Goal: Task Accomplishment & Management: Use online tool/utility

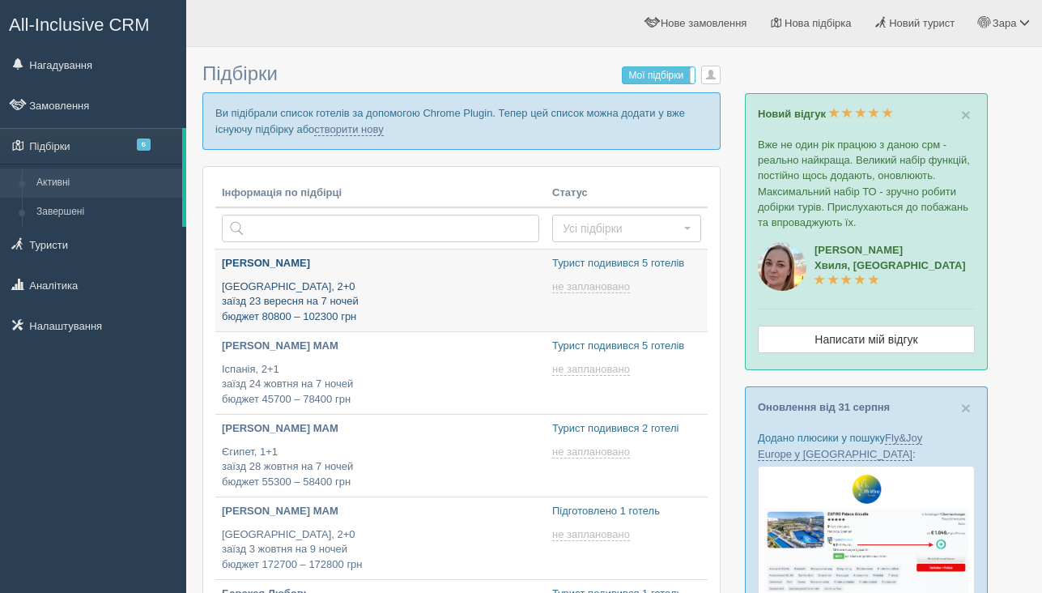
type input "[DATE] 17:55"
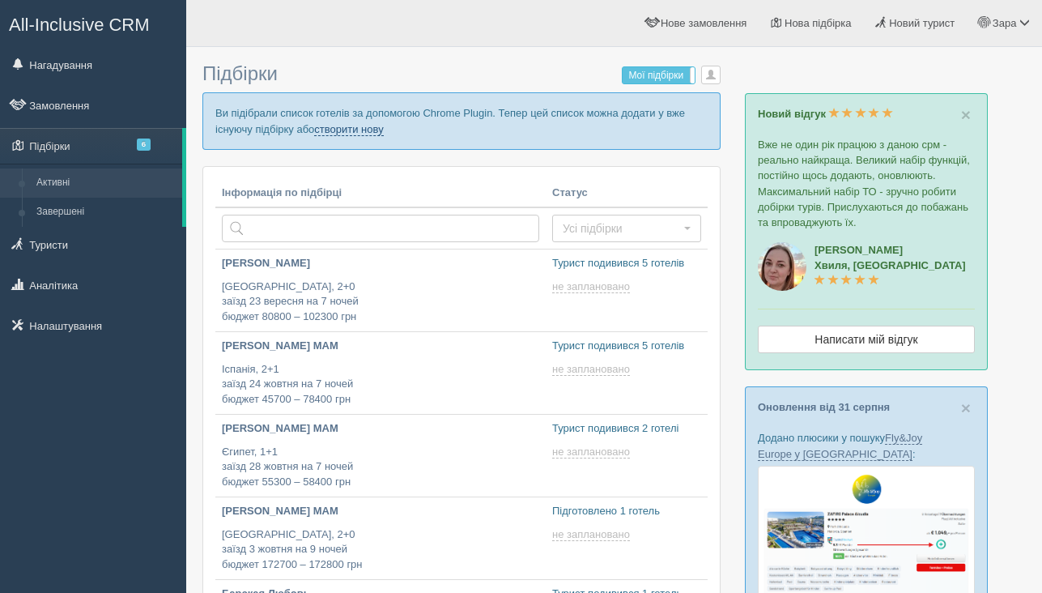
click at [383, 129] on link "створити нову" at bounding box center [348, 129] width 69 height 13
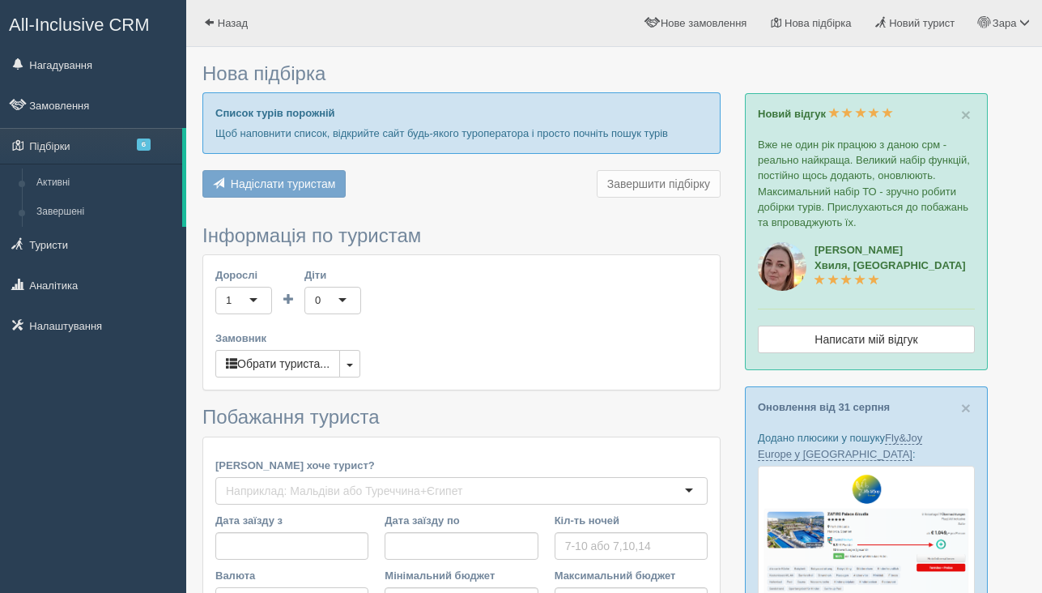
type input "10"
type input "137700"
type input "211600"
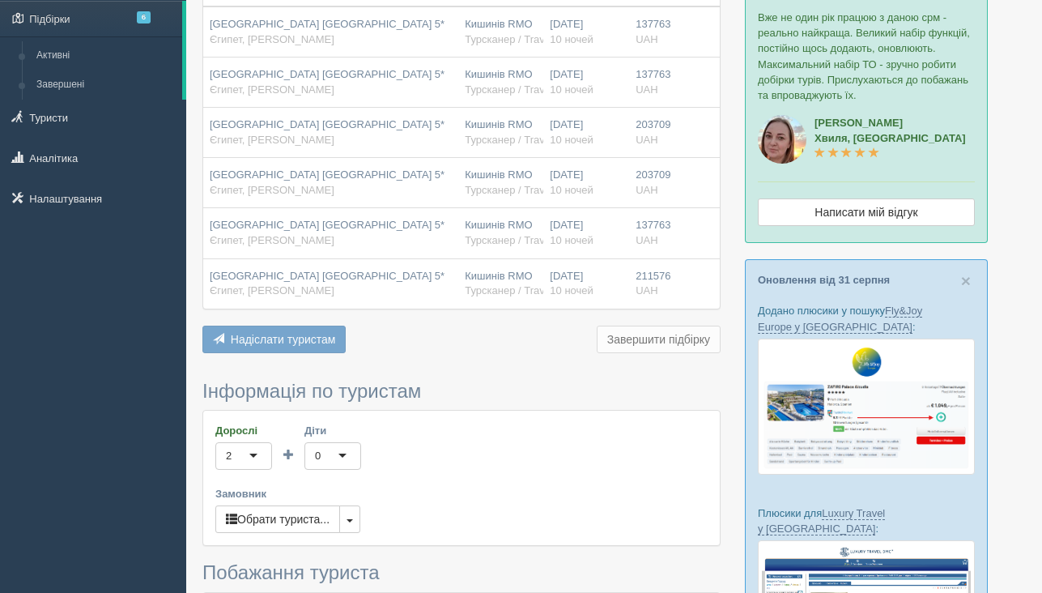
scroll to position [141, 0]
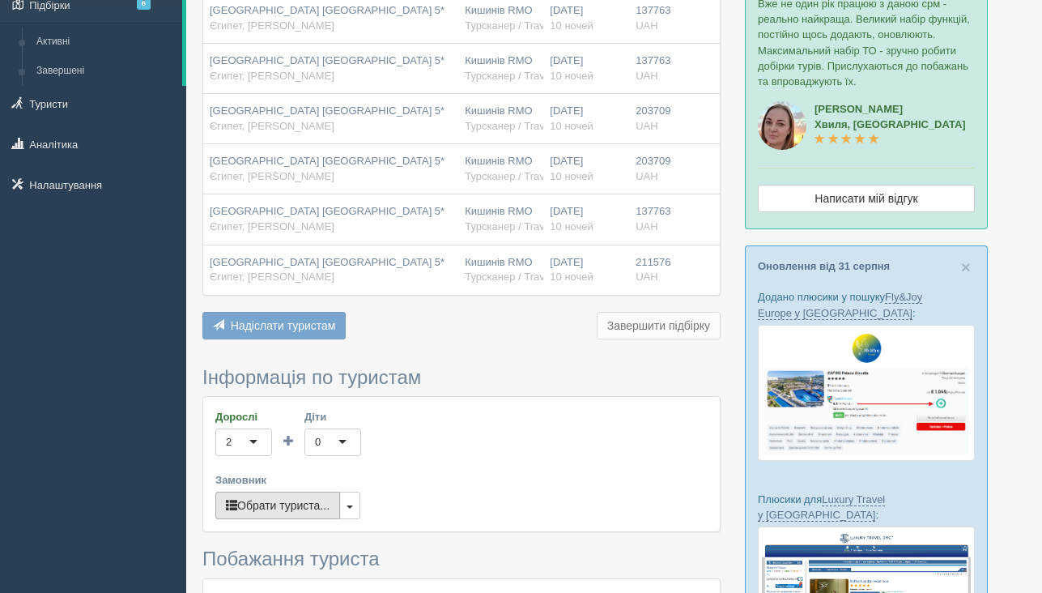
click at [312, 500] on button "Обрати туриста..." at bounding box center [277, 505] width 125 height 28
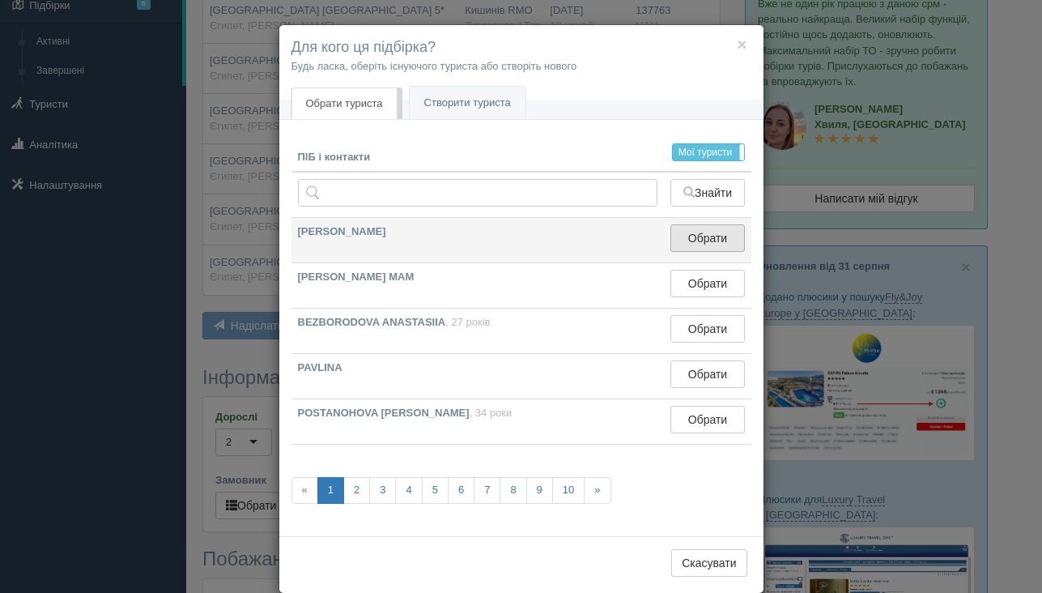
click at [723, 244] on button "Обрати" at bounding box center [707, 238] width 74 height 28
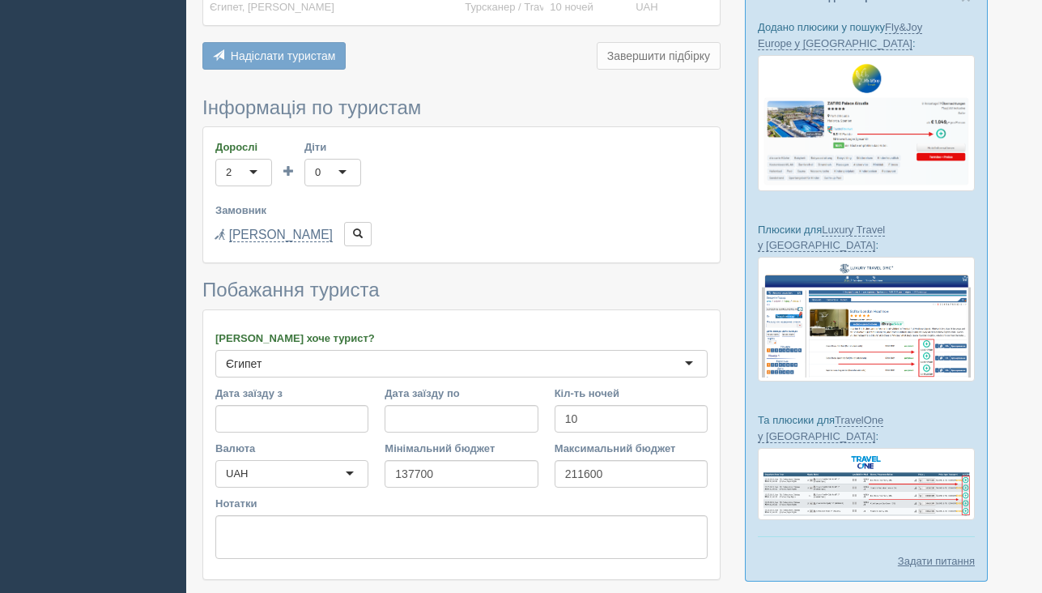
scroll to position [523, 0]
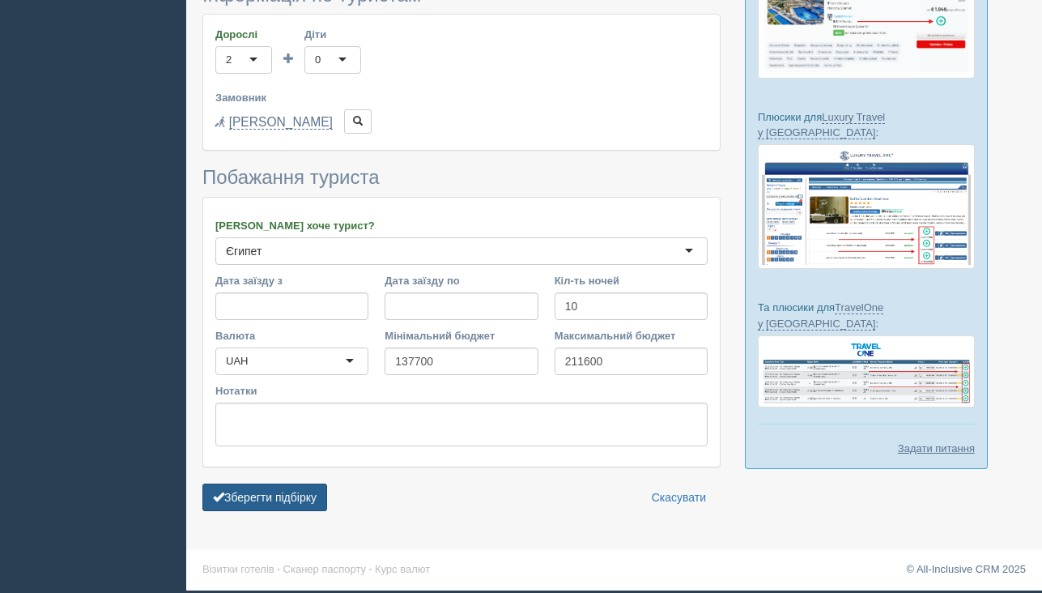
click at [279, 506] on button "Зберегти підбірку" at bounding box center [264, 497] width 125 height 28
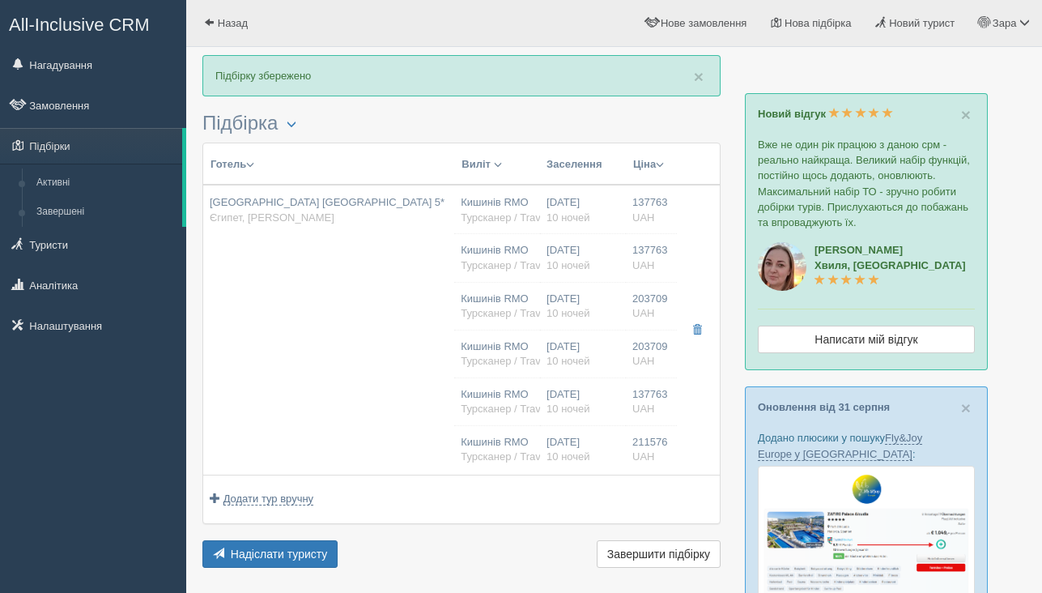
click at [266, 328] on td "Albatros Palace Resort Sharm El Sheikh 5* Єгипет, Шарм эль Шейх" at bounding box center [328, 330] width 251 height 290
type input "Albatros Palace Resort Sharm El Sheikh 5*"
type input "Єгипет"
type input "Шарм эль Шейх"
type input "137763.00"
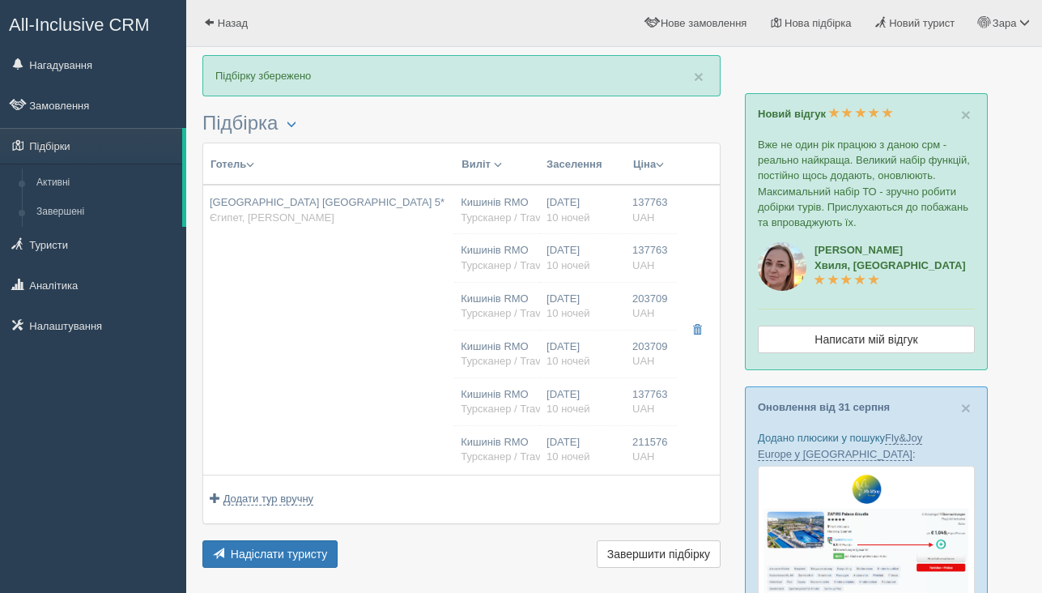
type input "Кишинів RMO"
type input "Шарм-еш-Шейх SSH"
type input "14:40"
type input "18:00"
type input "19:00"
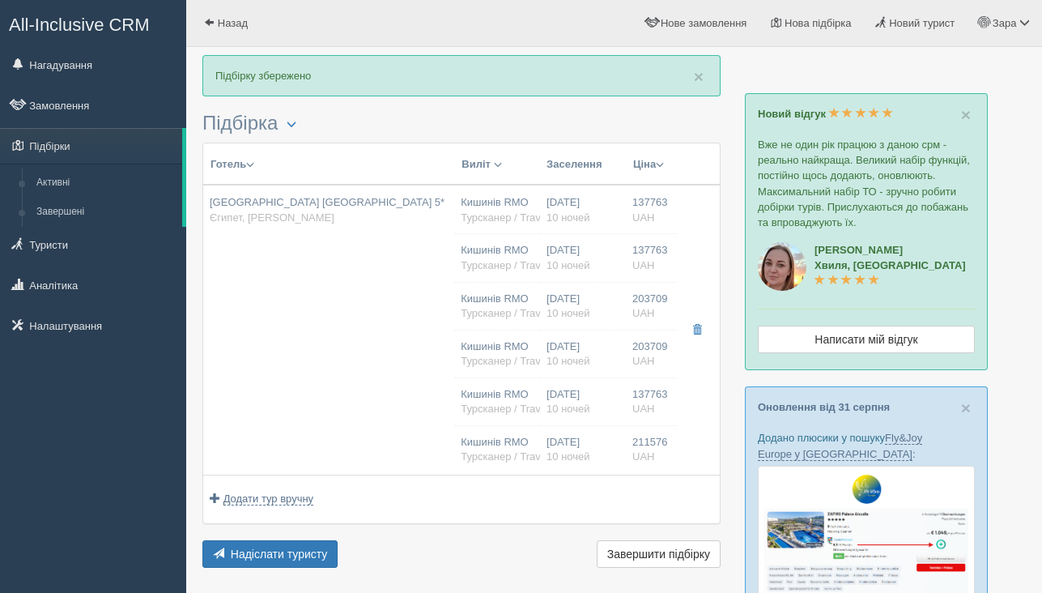
type input "22:20"
type input "10"
type input "Standard Room Garden View"
type input "AI"
type input "Турсканер / Travelon"
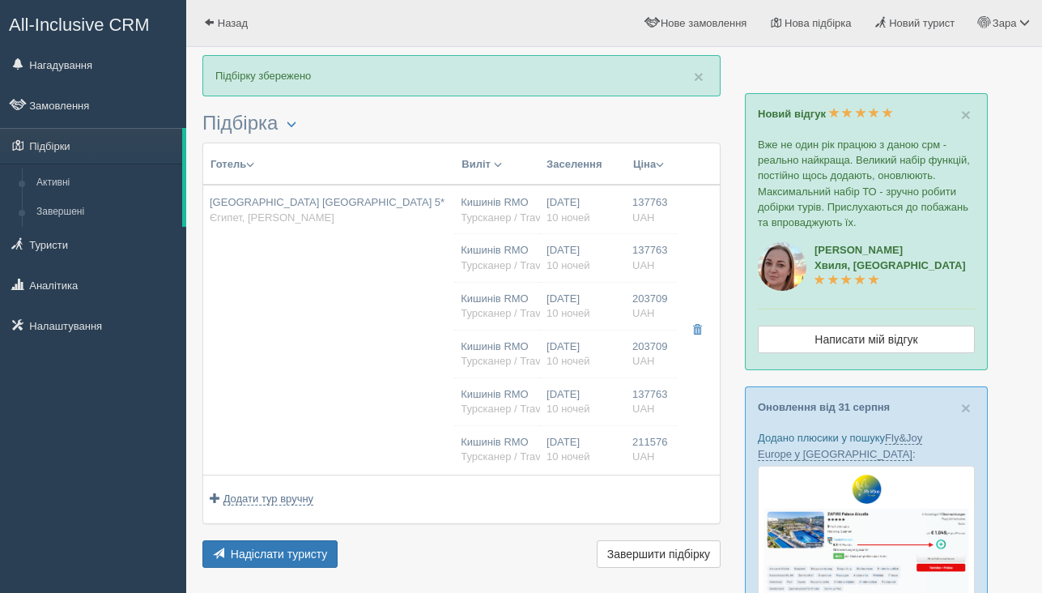
type input "https://crm.tat.ua/tf/tourscanner/offer/26971/3152958711176499"
type input "137763.00"
type input "Кишинів RMO"
type input "Шарм-еш-Шейх SSH"
type input "14:40"
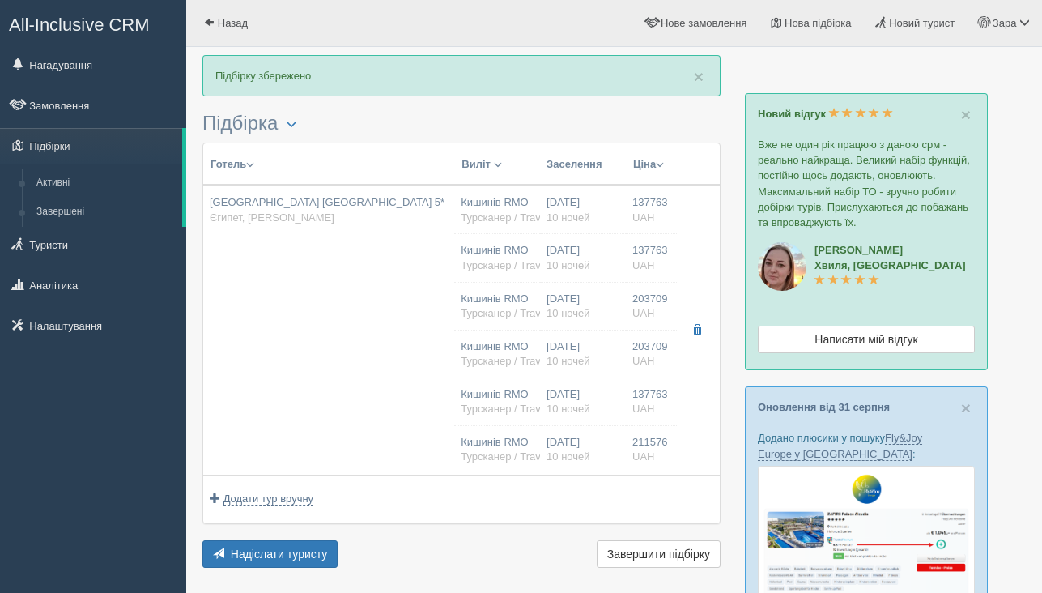
type input "18:00"
type input "19:00"
type input "22:20"
type input "10"
type input "Standard Room Garden View"
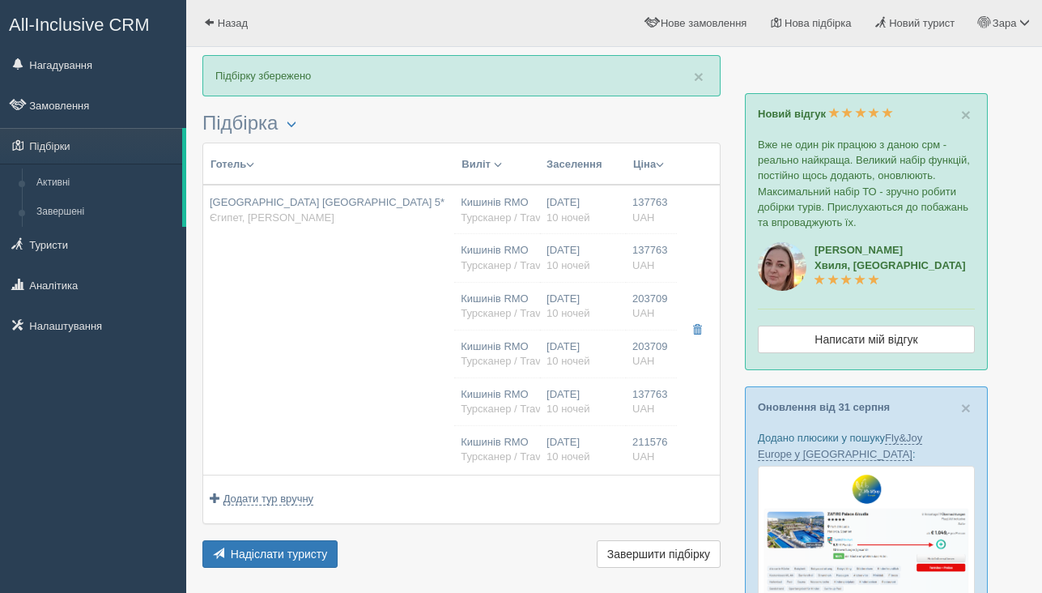
type input "AI"
type input "Турсканер / Travelon"
type input "https://crm.tat.ua/tf/tourscanner/offer/26971/1092965151123462"
type input "203709.00"
type input "Кишинів RMO"
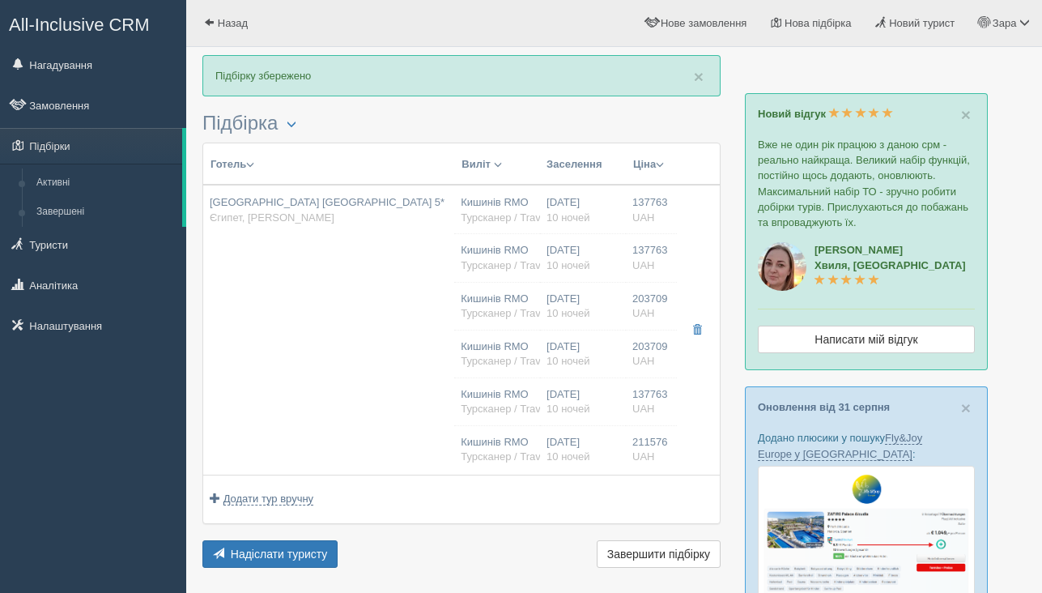
type input "Шарм-еш-Шейх SSH"
type input "14:40"
type input "18:00"
type input "19:00"
type input "22:20"
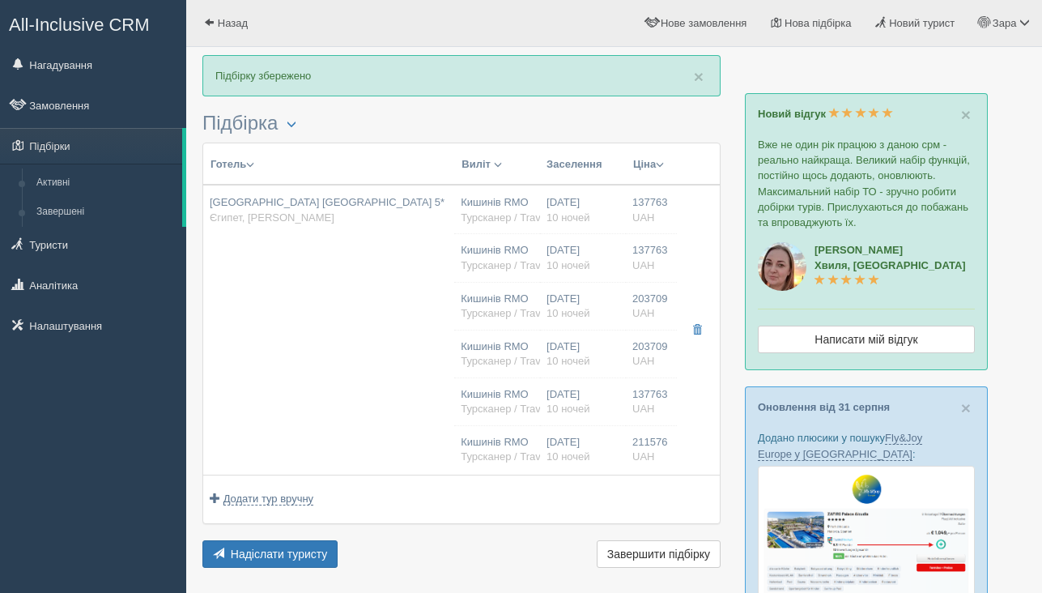
type input "10"
type input "Standard Room Garden View"
type input "AI"
type input "Турсканер / Travelon"
type input "https://crm.tat.ua/tf/tourscanner/offer/26971/2552960261102481"
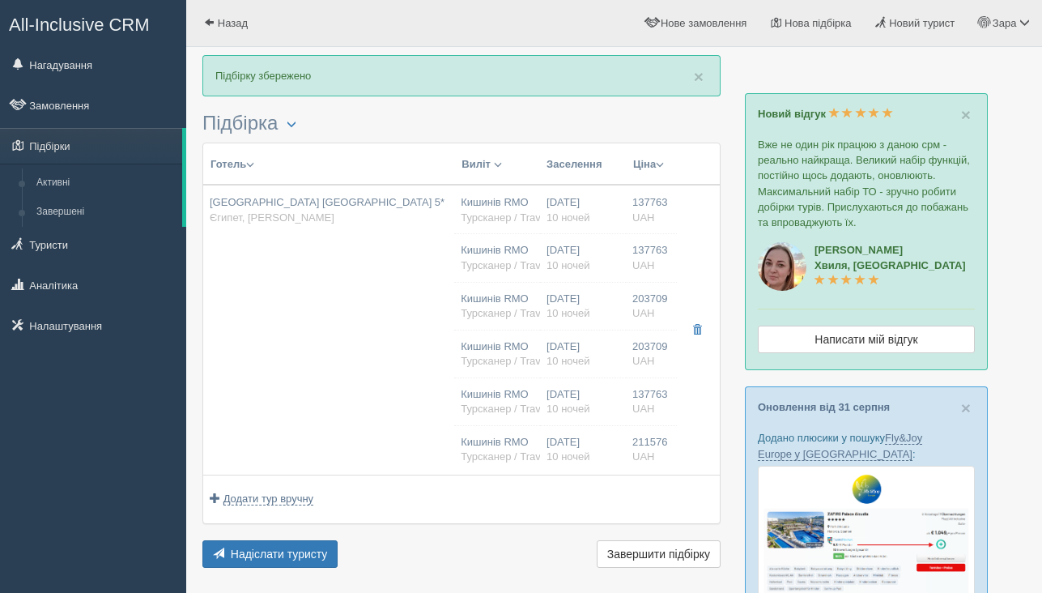
type input "203709.00"
type input "Кишинів RMO"
type input "Шарм-еш-Шейх SSH"
type input "06:25"
type input "09:55"
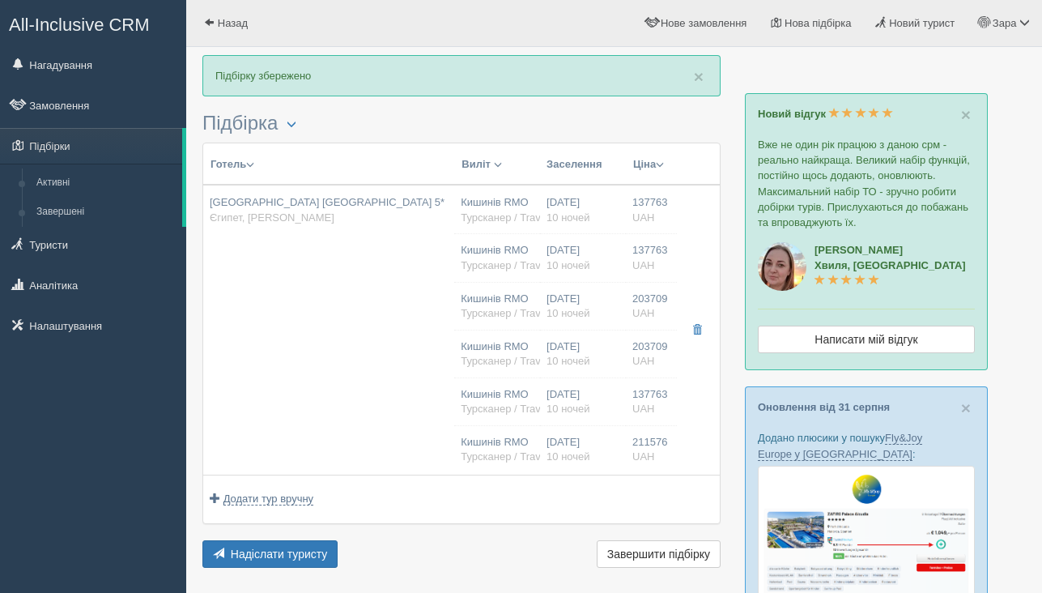
type input "19:00"
type input "22:20"
type input "10"
type input "Standard Room Garden View"
type input "AI"
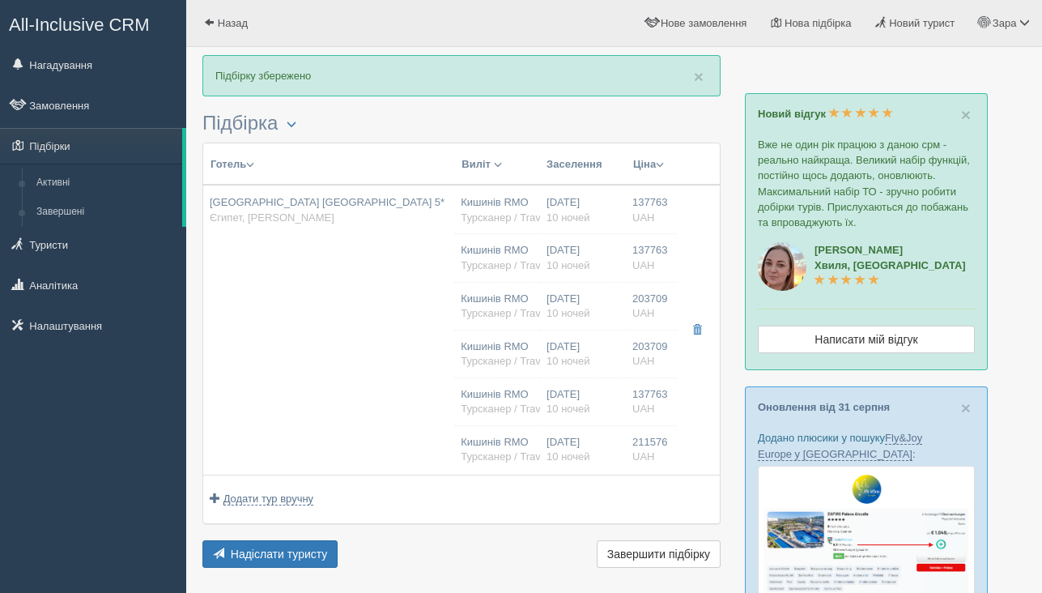
type input "Турсканер / Travelon"
type input "https://crm.tat.ua/tf/tourscanner/offer/26971/2912959761179450"
type input "137763.00"
type input "Кишинів RMO"
type input "Шарм-еш-Шейх SSH"
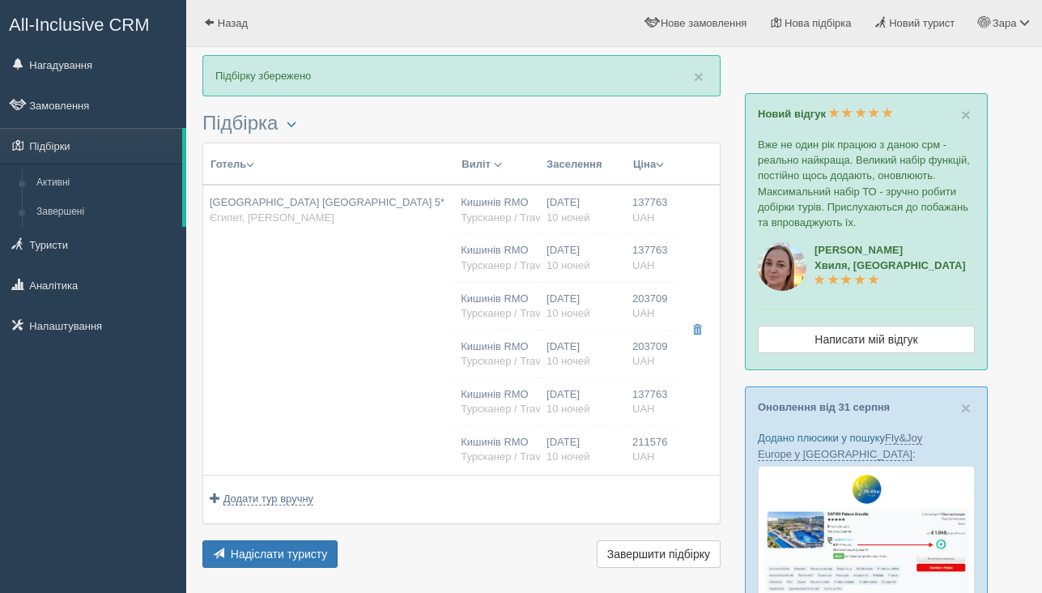
type input "06:25"
type input "09:55"
type input "19:00"
type input "22:20"
type input "10"
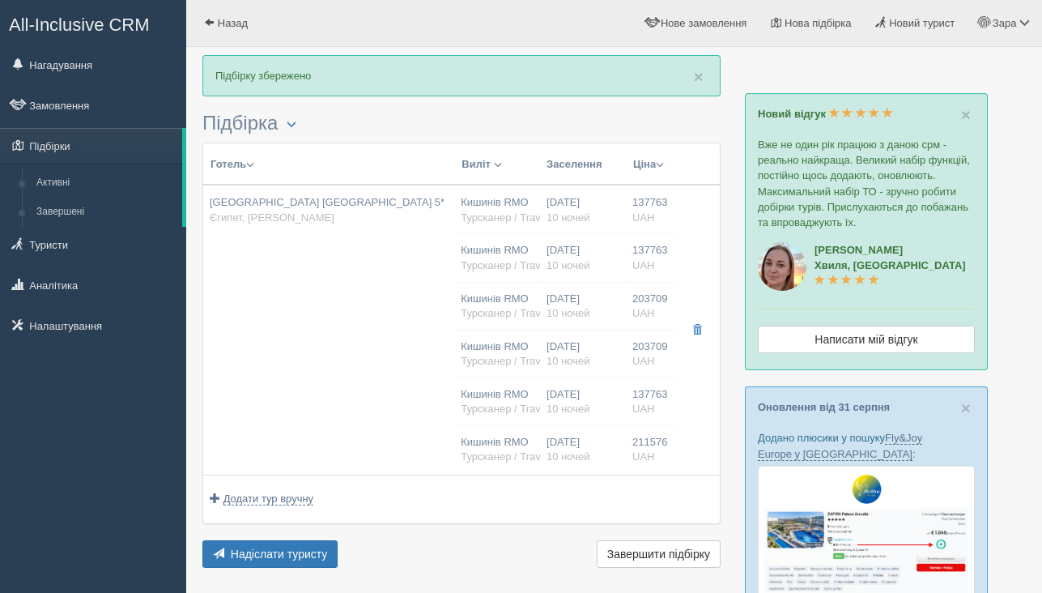
type input "Standard Room Garden View"
type input "AI"
type input "Турсканер / Travelon"
type input "https://crm.tat.ua/tf/tourscanner/offer/26971/2352954281129422"
type input "211576.00"
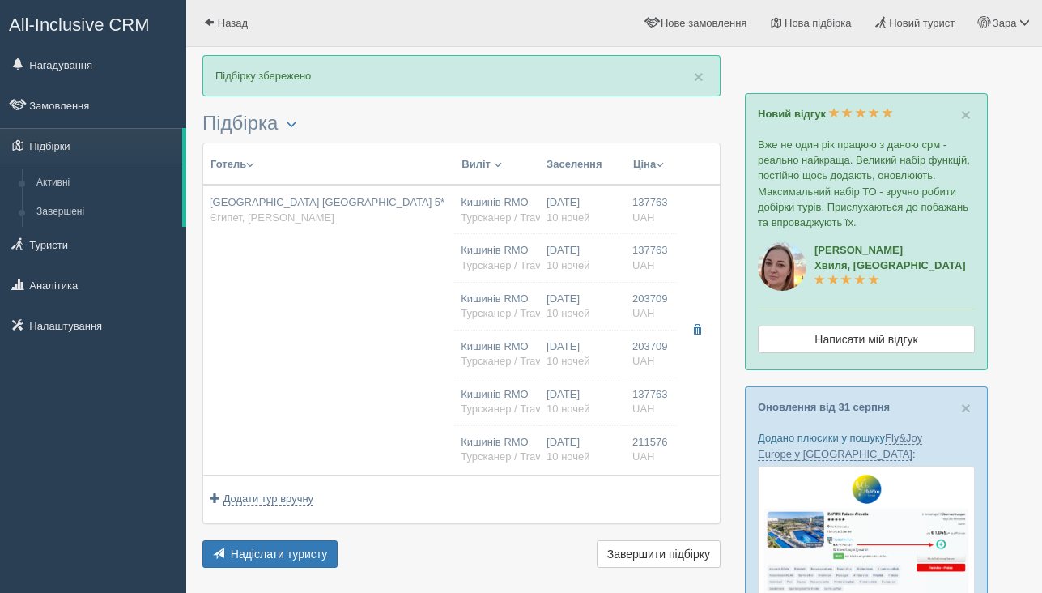
type input "Кишинів RMO"
type input "Шарм-еш-Шейх SSH"
type input "09:00"
type input "12:30"
type input "13:30"
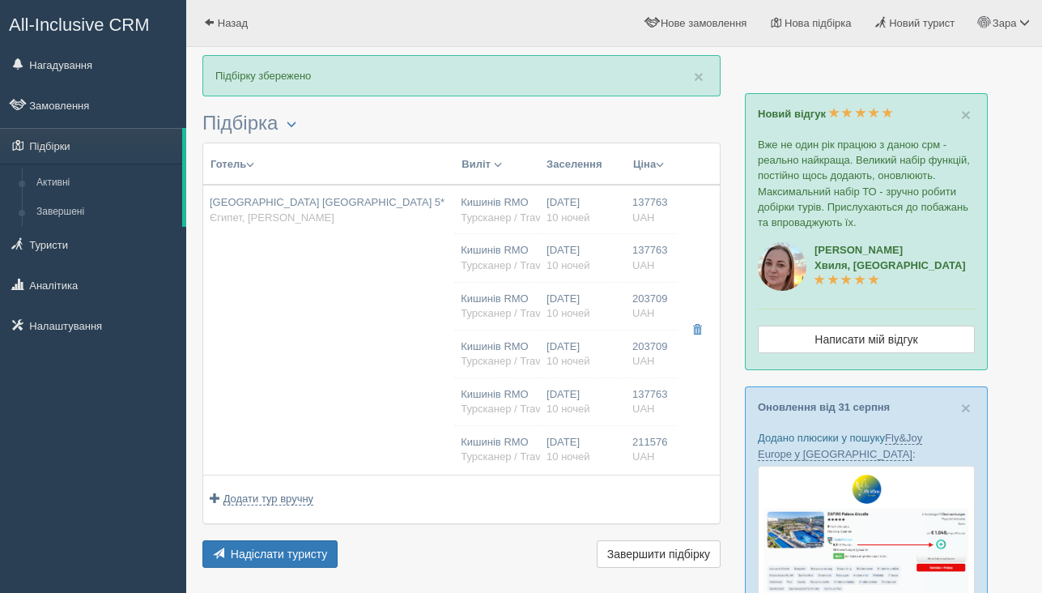
type input "16:50"
type input "10"
type input "Standard Room Garden View"
type input "AI"
type input "Турсканер / Travelon"
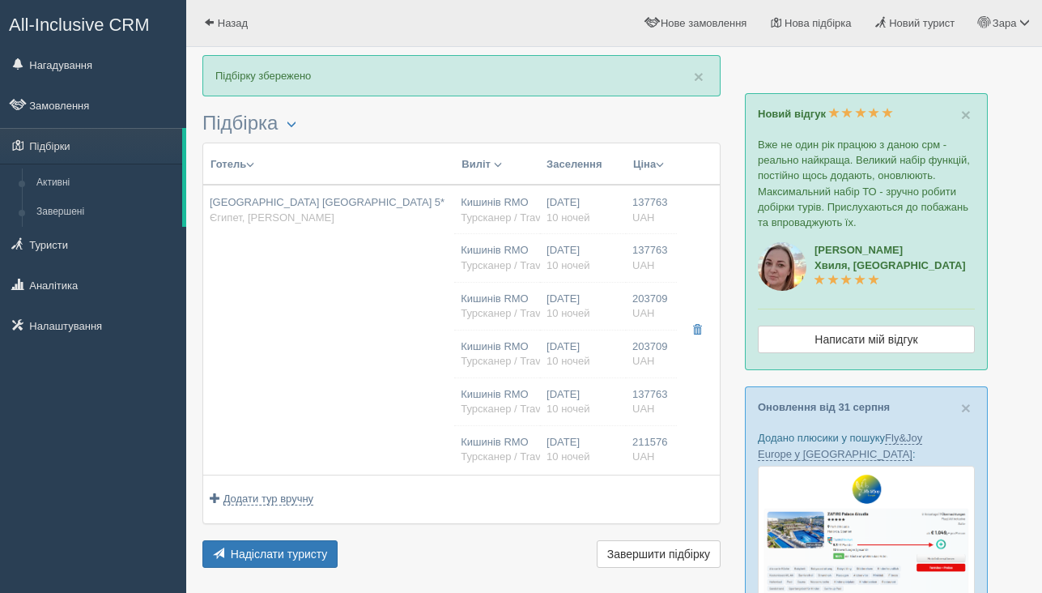
type input "https://crm.tat.ua/tf/tourscanner/offer/26971/2092969171158417"
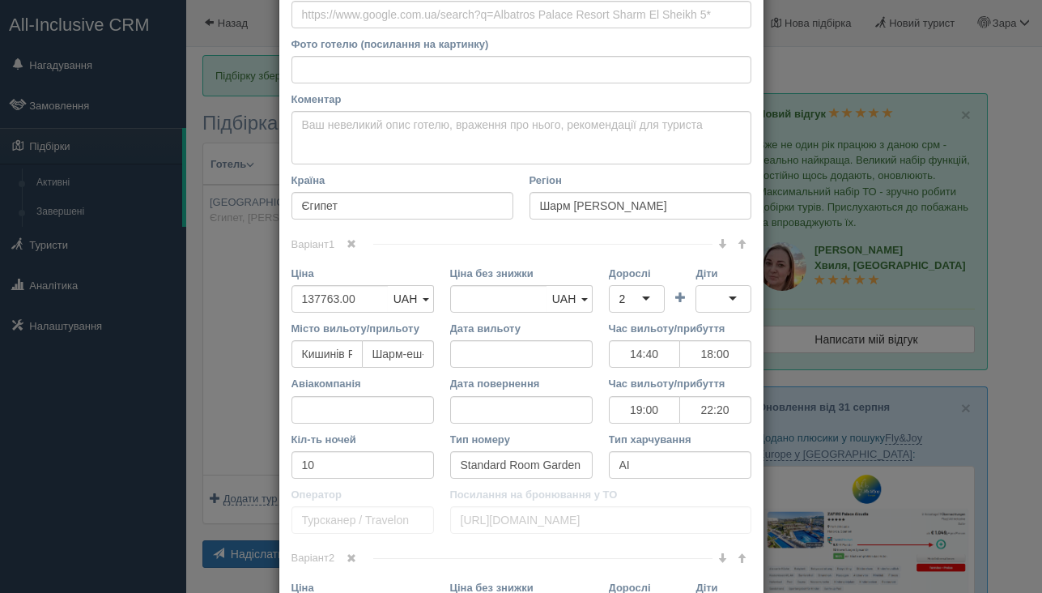
scroll to position [205, 0]
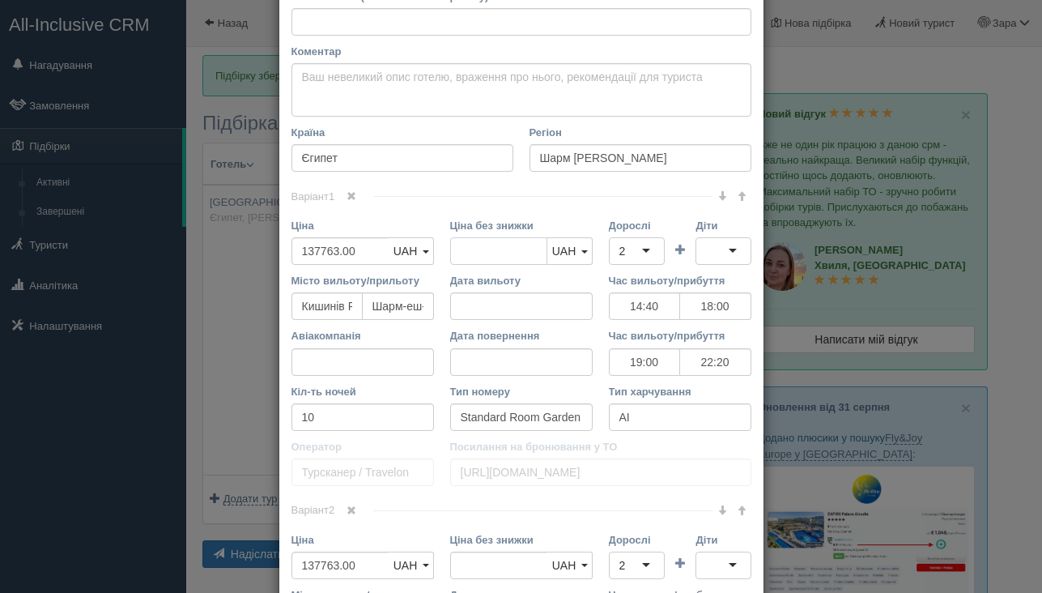
click at [478, 263] on input "Ціна без знижки" at bounding box center [498, 251] width 97 height 28
type input "136500"
click at [362, 254] on input "137763.00" at bounding box center [339, 251] width 97 height 28
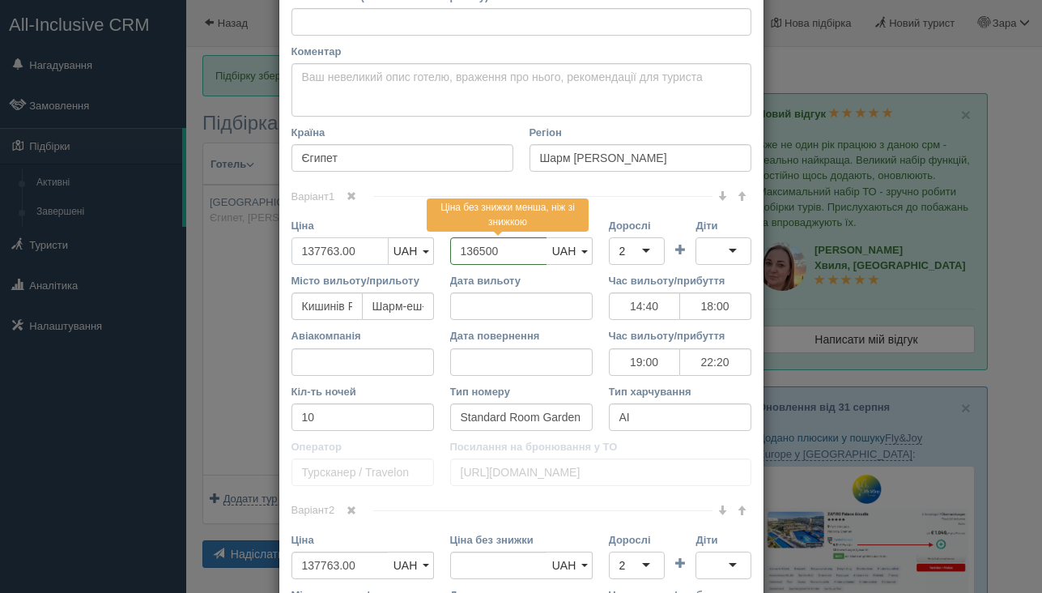
click at [362, 254] on input "137763.00" at bounding box center [339, 251] width 97 height 28
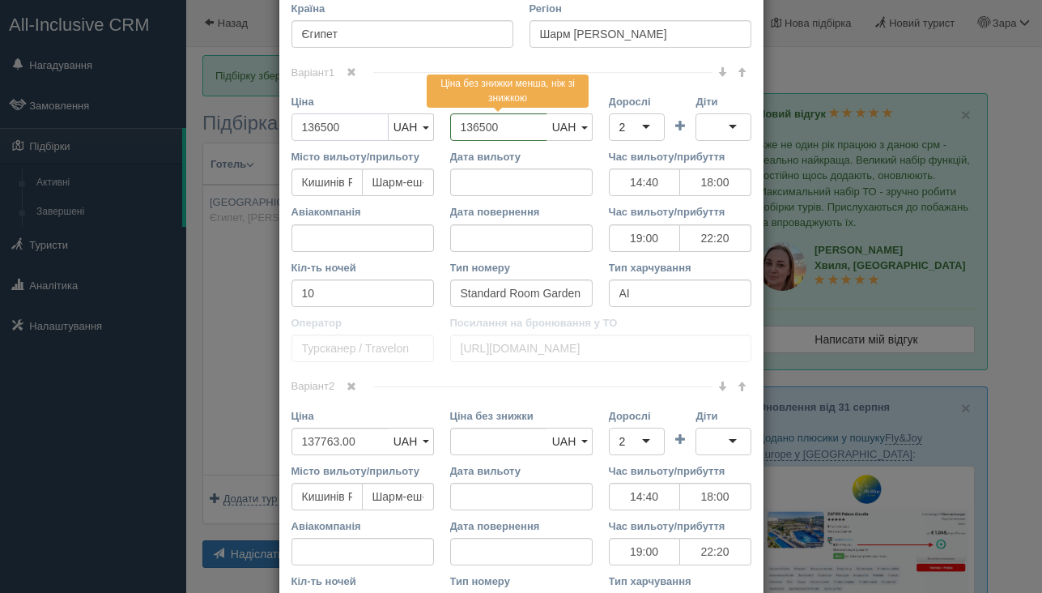
scroll to position [366, 0]
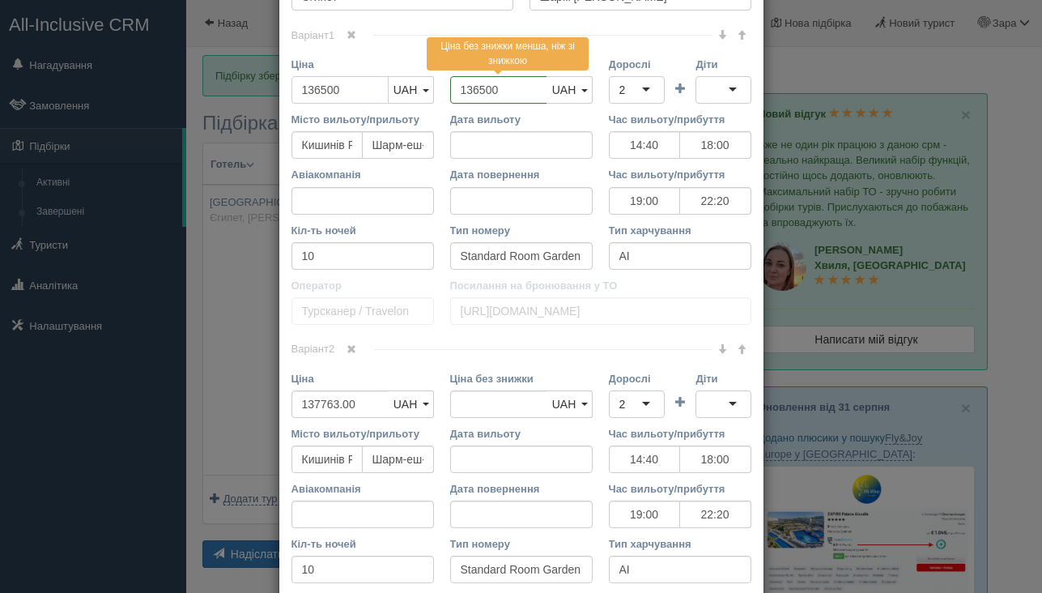
type input "136500"
click at [481, 93] on input "136500" at bounding box center [498, 90] width 97 height 28
click at [508, 394] on input "Ціна без знижки" at bounding box center [498, 404] width 97 height 28
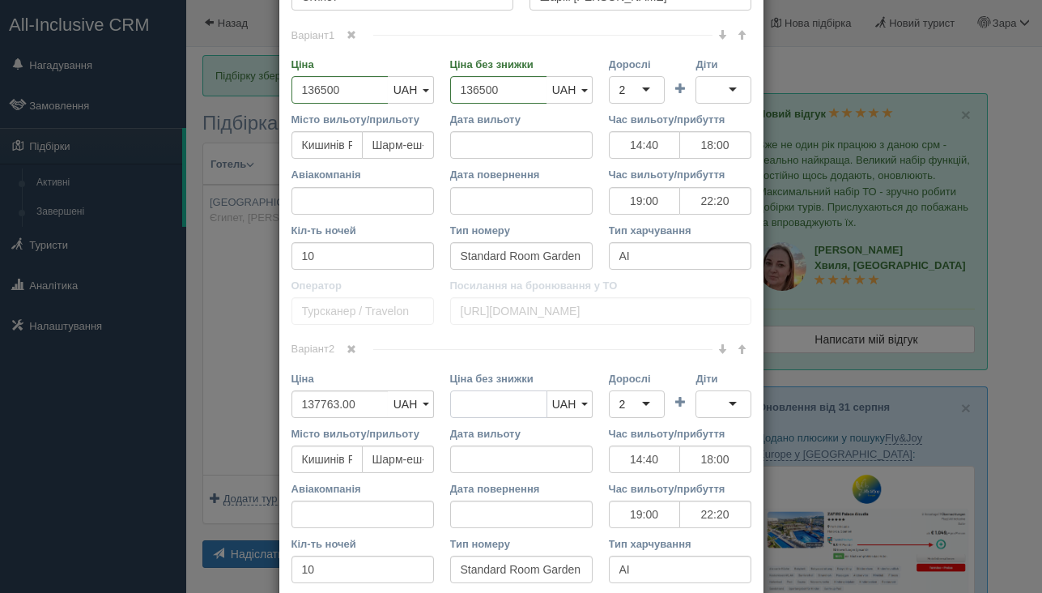
paste input "136500"
type input "136500"
click at [359, 405] on input "137763.00" at bounding box center [339, 404] width 97 height 28
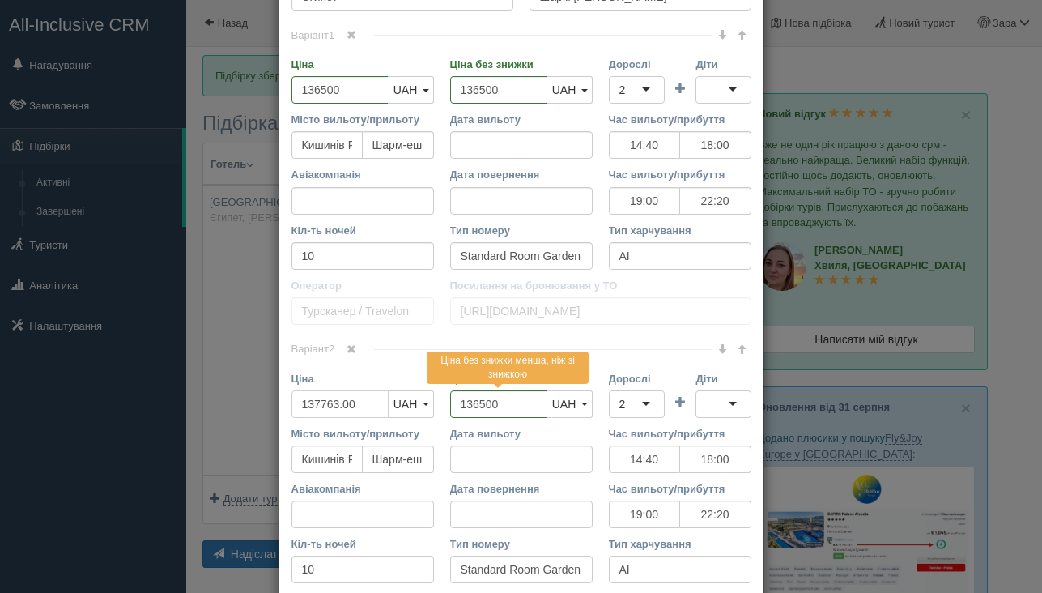
paste input "65"
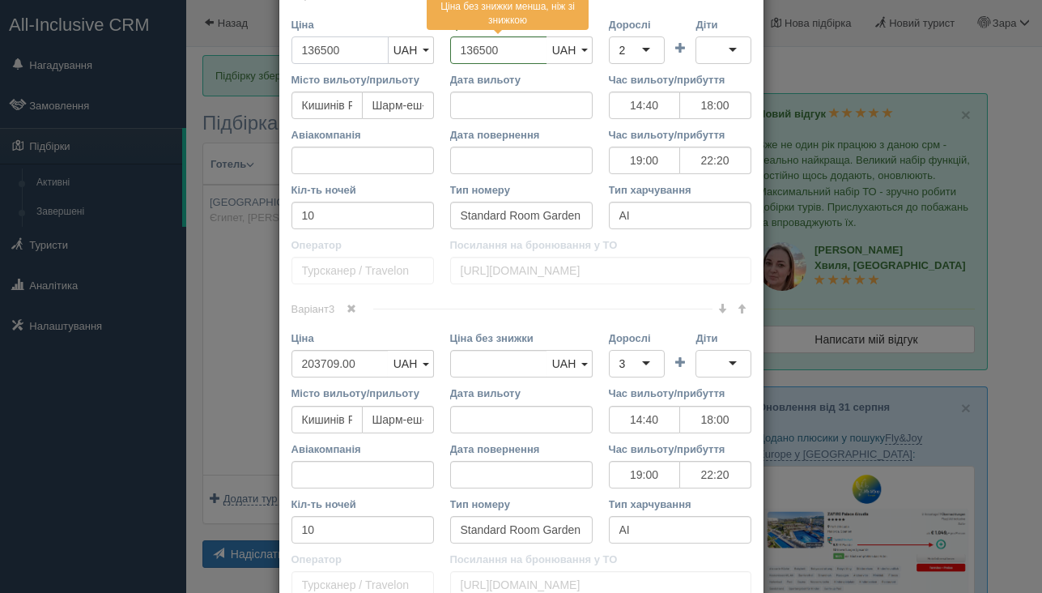
scroll to position [768, 0]
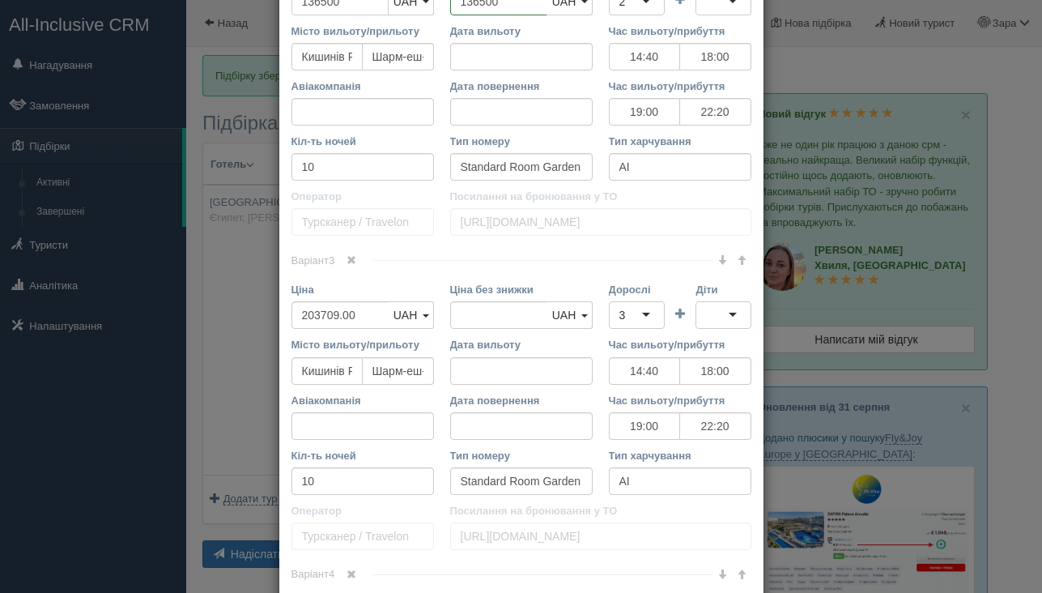
type input "136500"
click at [476, 313] on input "Ціна без знижки" at bounding box center [498, 315] width 97 height 28
click at [483, 317] on input "202500" at bounding box center [498, 315] width 97 height 28
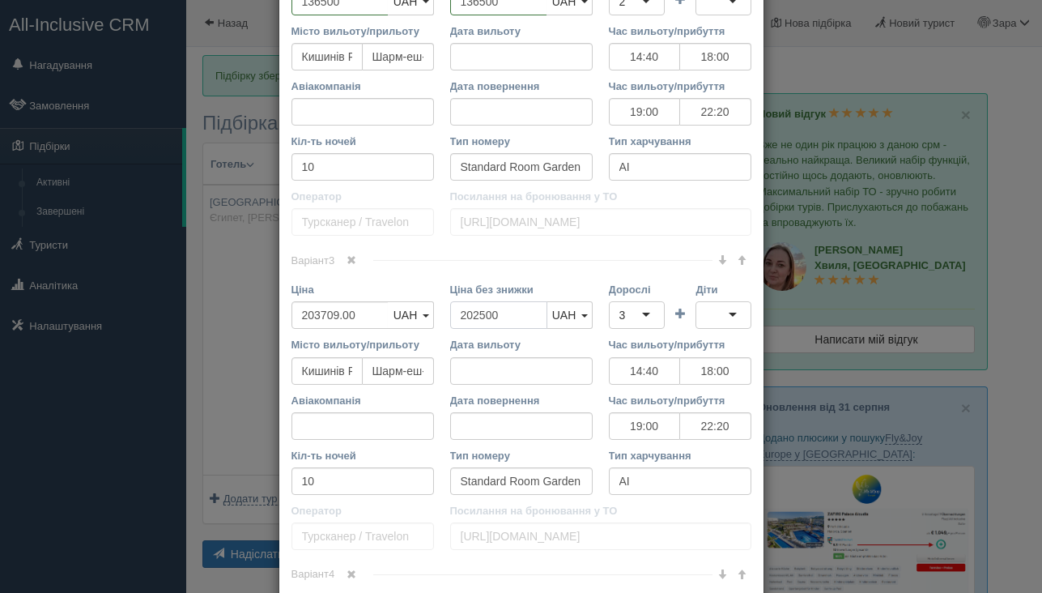
type input "202500"
click at [339, 317] on input "203709.00" at bounding box center [339, 315] width 97 height 28
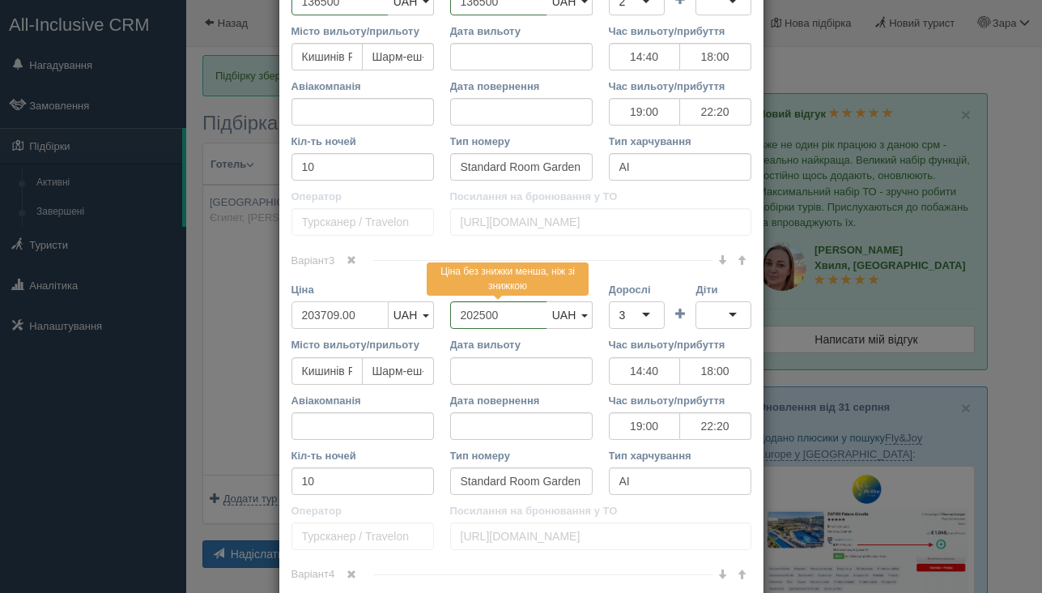
click at [339, 317] on input "203709.00" at bounding box center [339, 315] width 97 height 28
paste input "25"
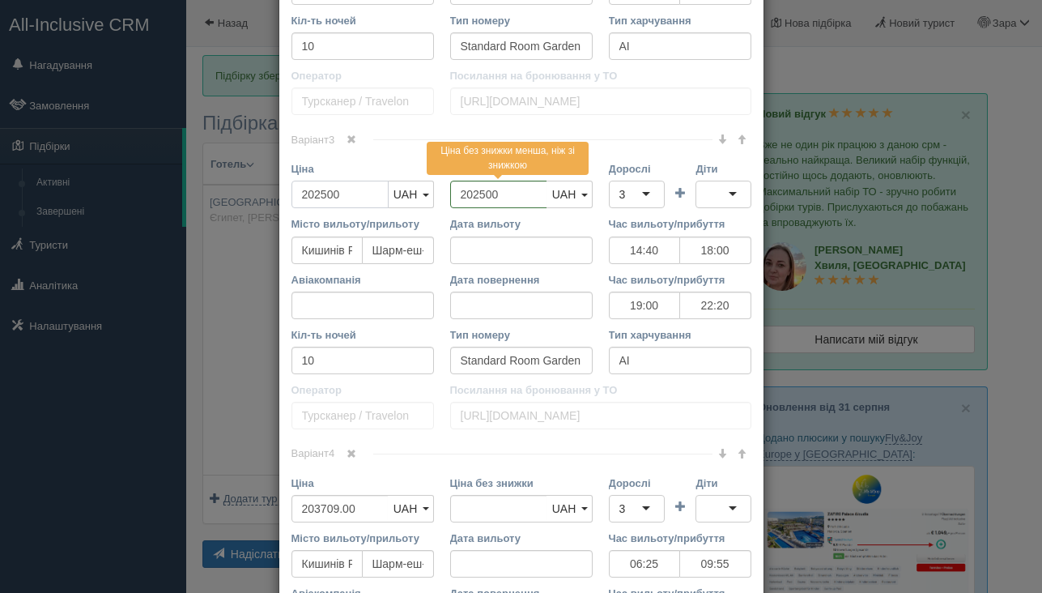
scroll to position [916, 0]
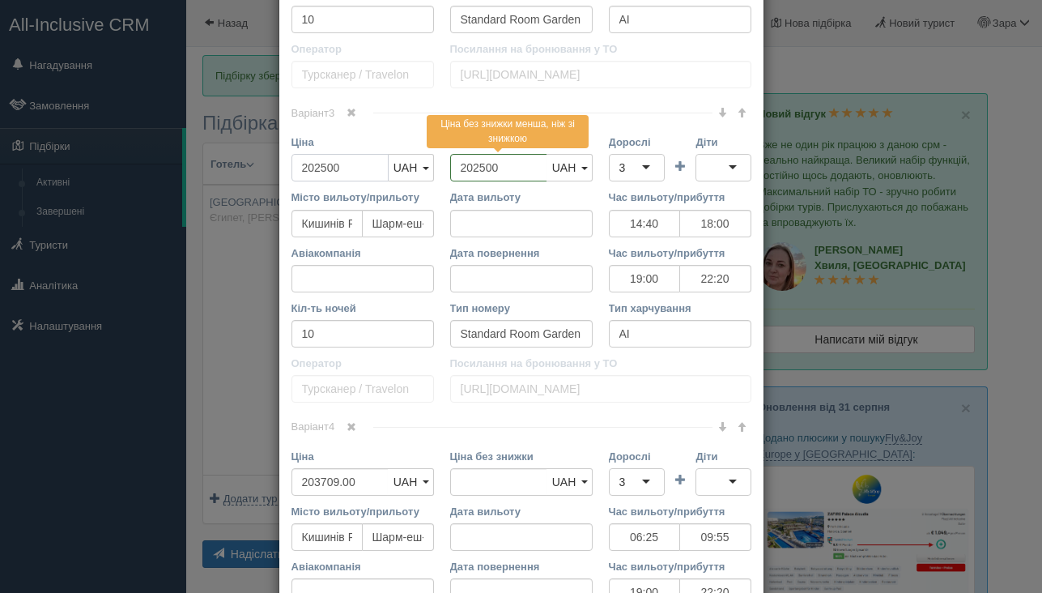
type input "202500"
click at [487, 486] on input "Ціна без знижки" at bounding box center [498, 482] width 97 height 28
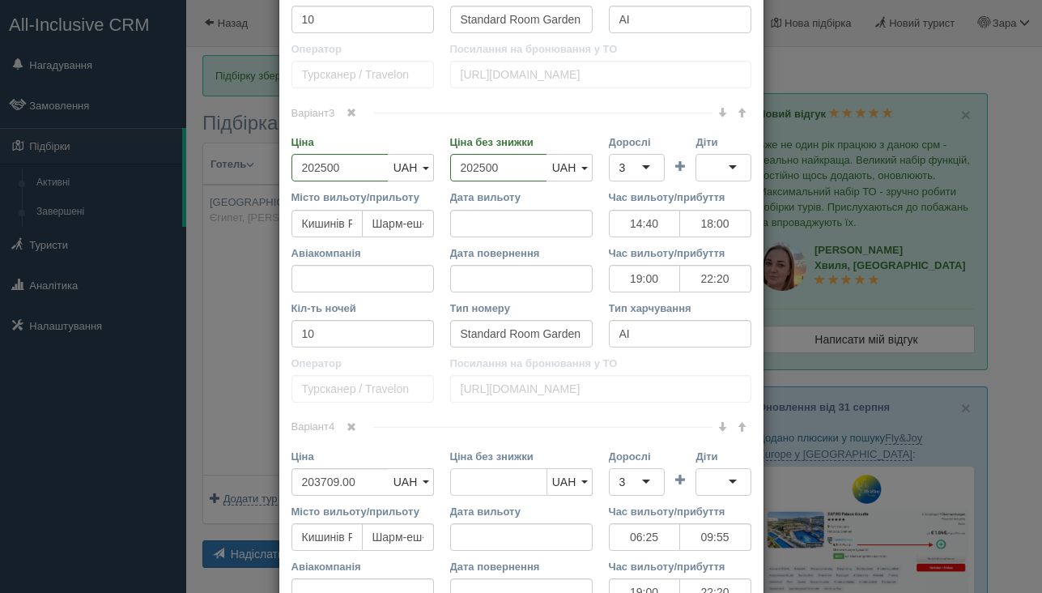
paste input "202500"
type input "202500"
click at [355, 473] on input "203709.00" at bounding box center [339, 482] width 97 height 28
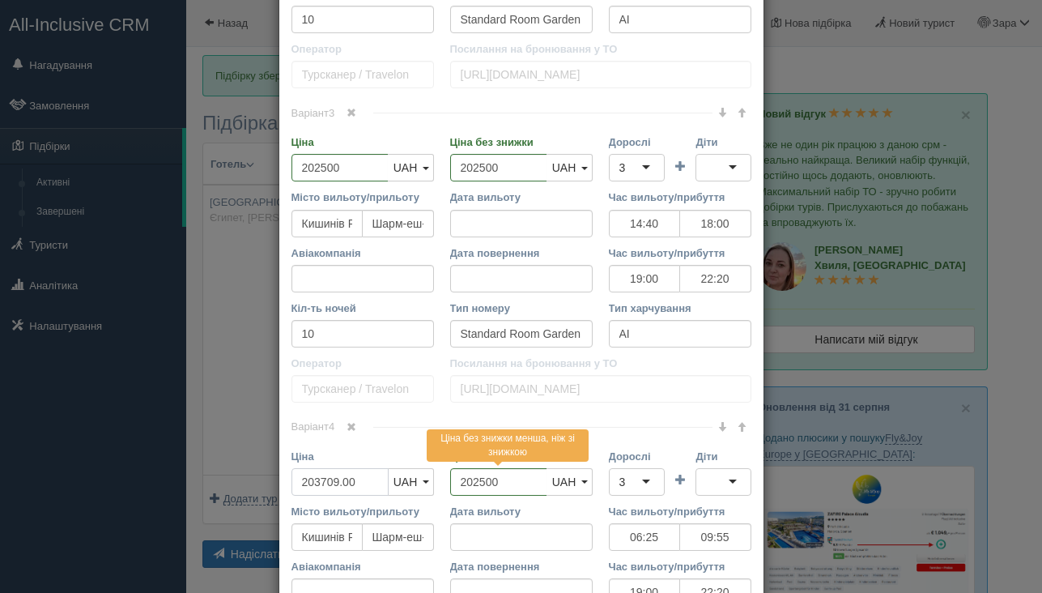
click at [355, 473] on input "203709.00" at bounding box center [339, 482] width 97 height 28
paste input "25"
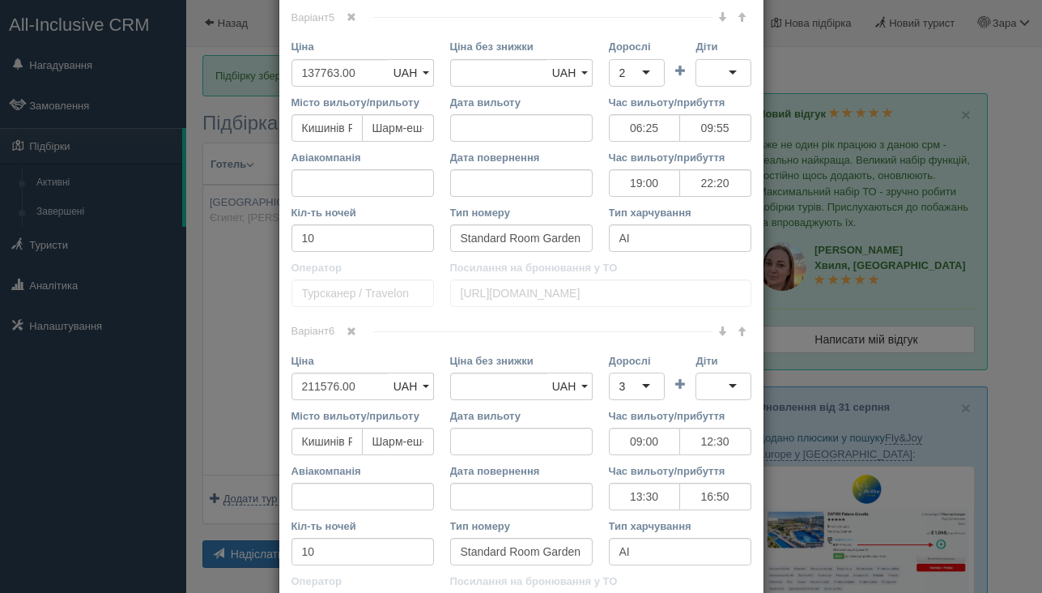
scroll to position [1648, 0]
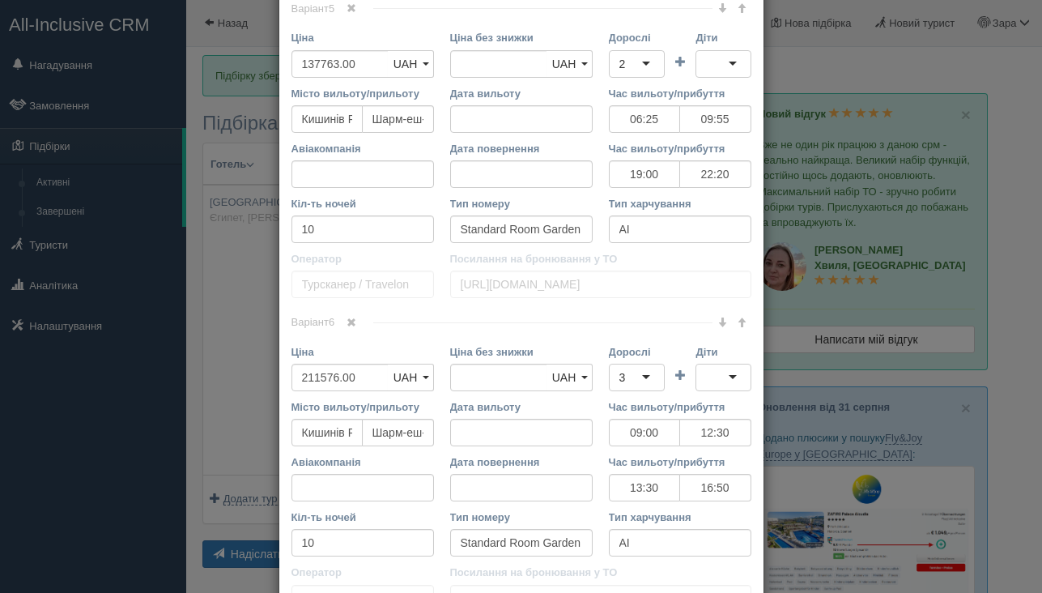
type input "202500"
click at [471, 380] on input "Ціна без знижки" at bounding box center [498, 378] width 97 height 28
click at [485, 372] on input "210000" at bounding box center [498, 378] width 97 height 28
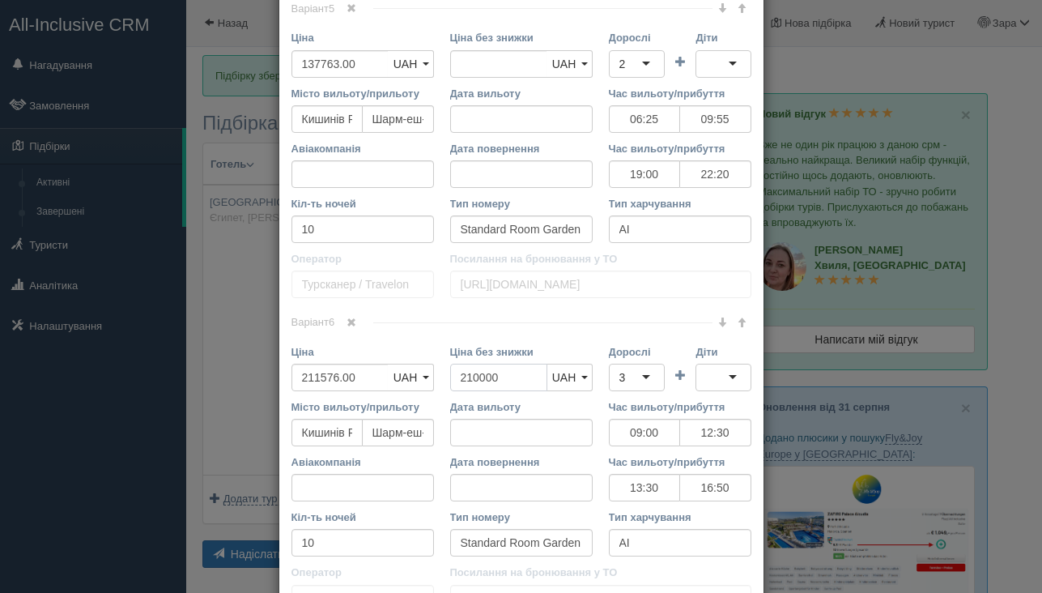
type input "210000"
click at [359, 375] on input "211576.00" at bounding box center [339, 378] width 97 height 28
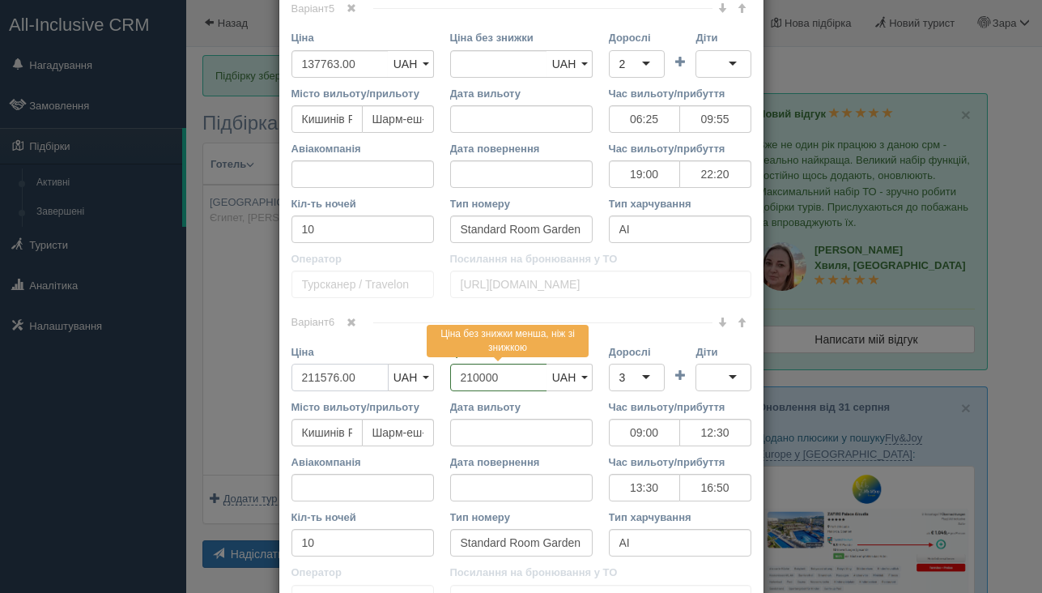
paste input "210000"
click at [359, 375] on input "211576.00210000" at bounding box center [339, 378] width 97 height 28
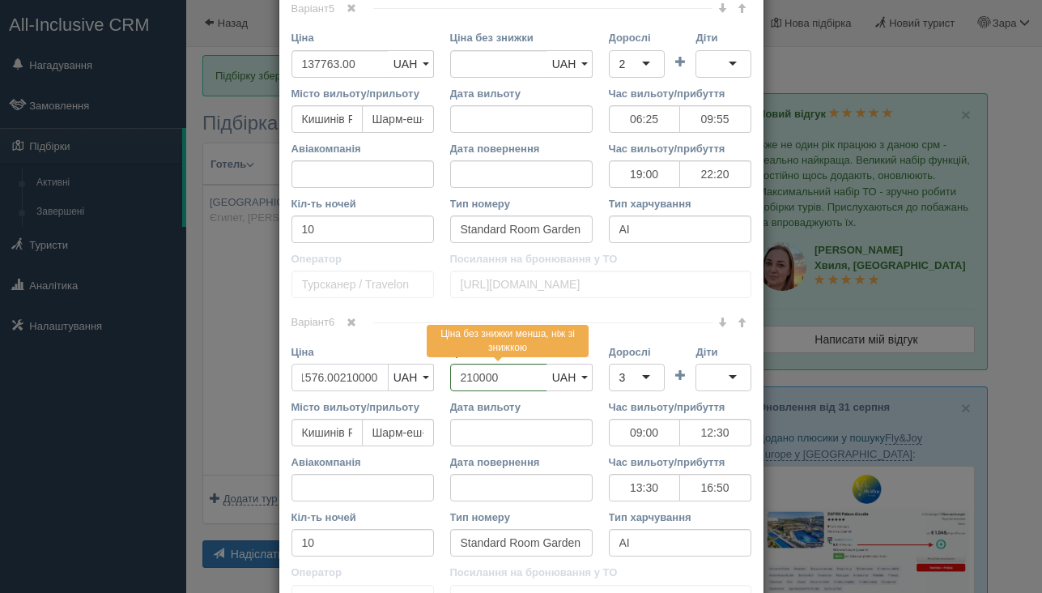
paste input "tel"
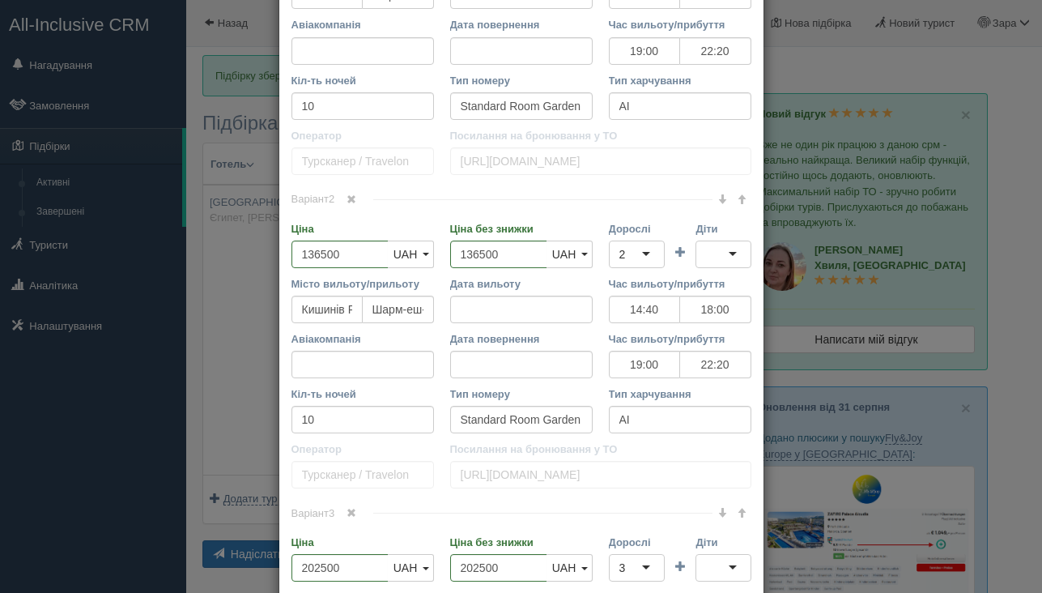
scroll to position [515, 0]
type input "210000"
click at [485, 253] on input "136500" at bounding box center [498, 255] width 97 height 28
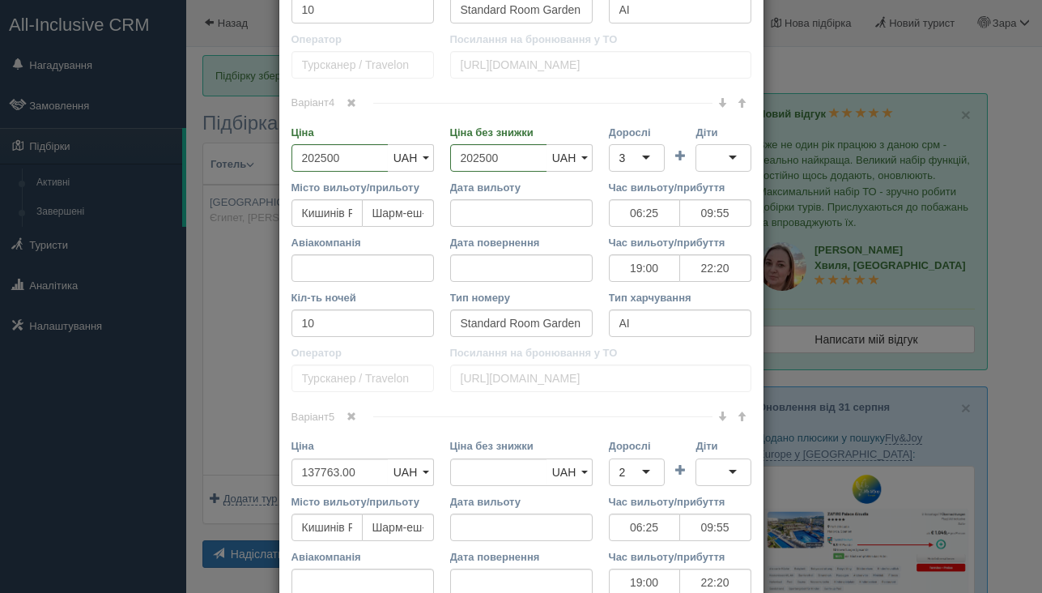
scroll to position [1271, 0]
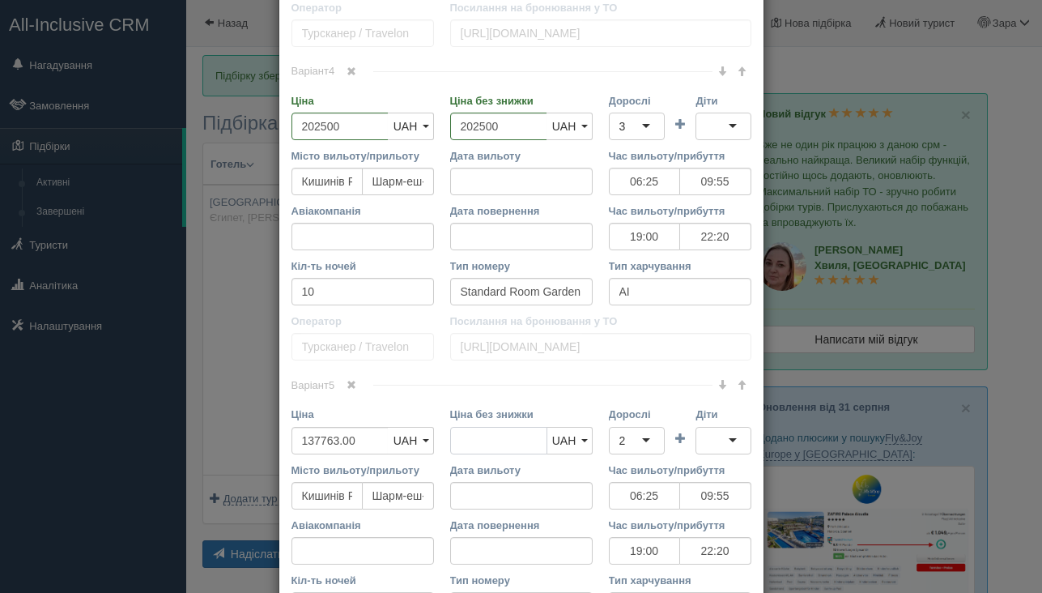
click at [477, 453] on input "Ціна без знижки" at bounding box center [498, 441] width 97 height 28
paste input "136500"
type input "136500"
click at [367, 440] on input "137763.00" at bounding box center [339, 441] width 97 height 28
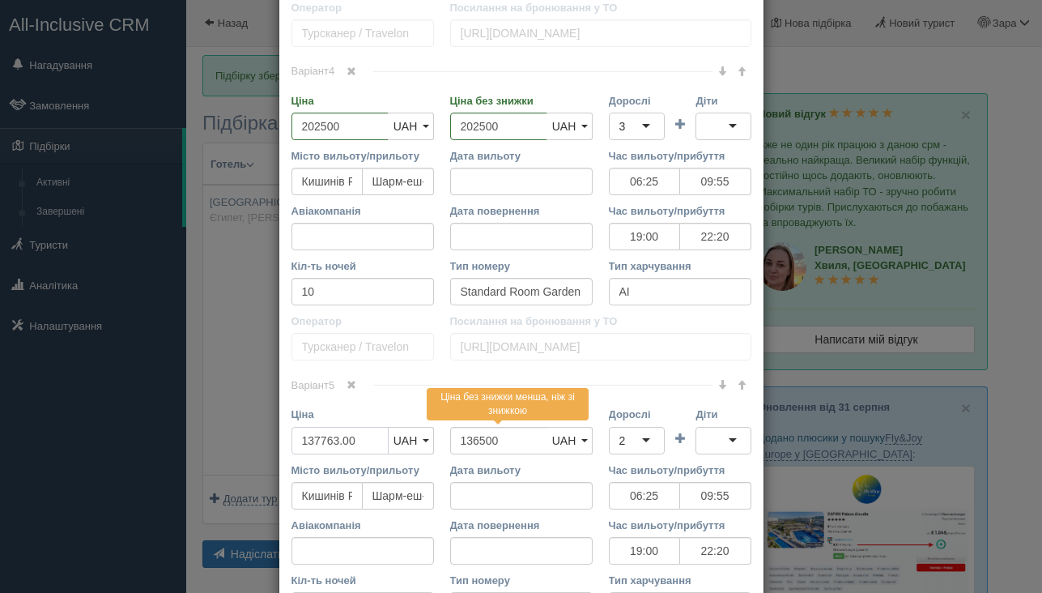
click at [367, 440] on input "137763.00" at bounding box center [339, 441] width 97 height 28
paste input "65"
type input "136500"
click at [411, 406] on div "Варіант 5 Ціна 136500 UAH USD EUR UAH UAH USD EUR" at bounding box center [521, 534] width 460 height 298
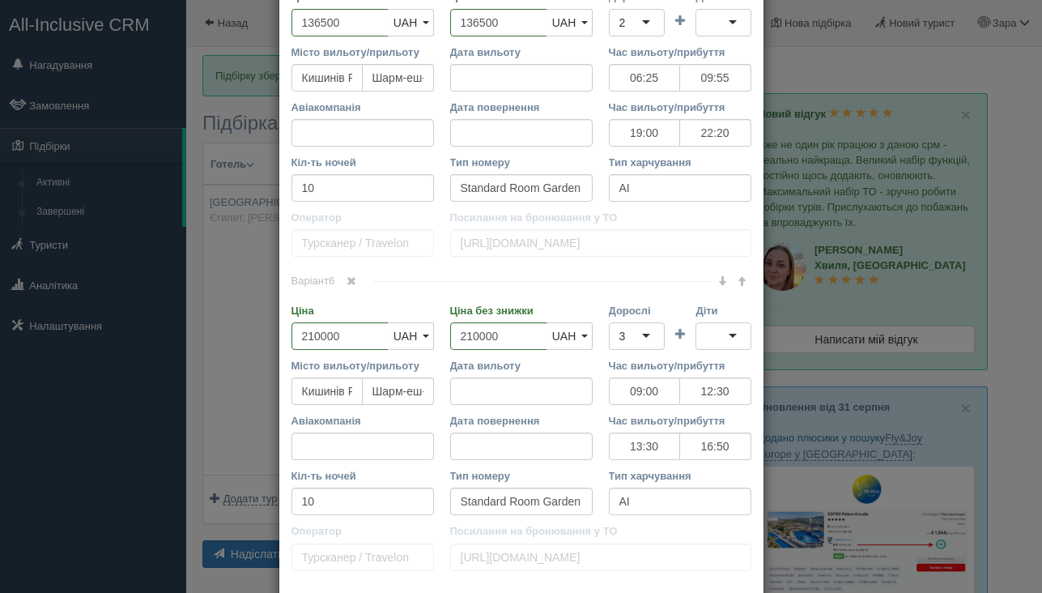
scroll to position [1800, 0]
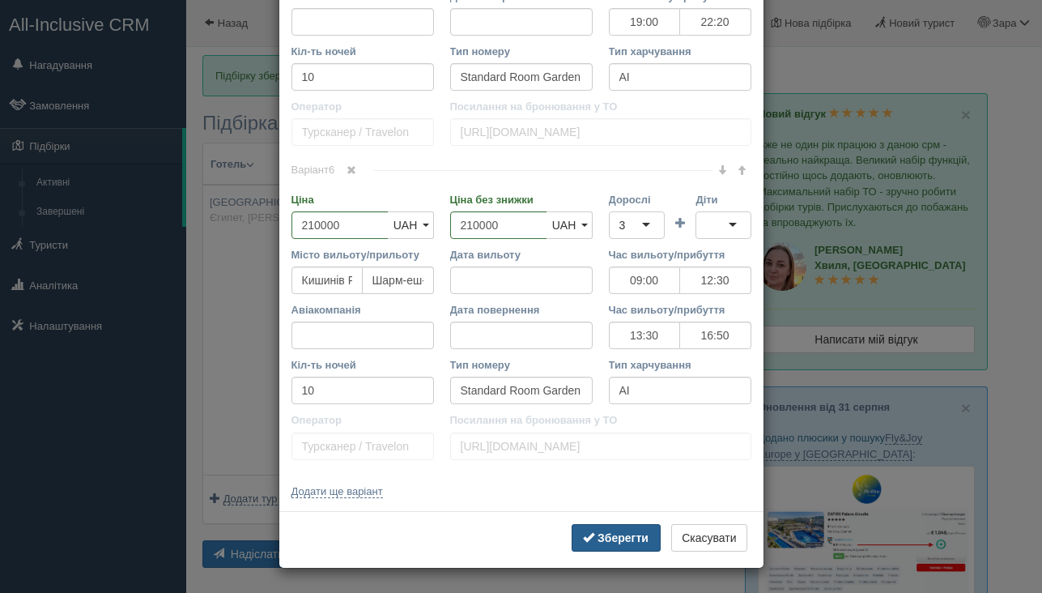
click at [591, 538] on button "Зберегти" at bounding box center [616, 538] width 89 height 28
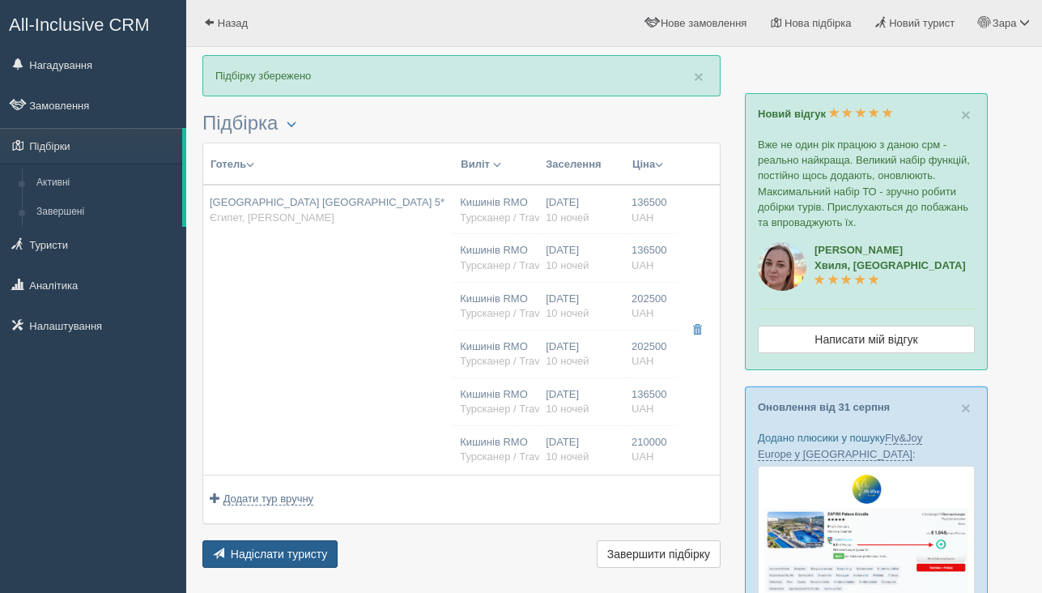
click at [318, 557] on span "Надіслати туристу" at bounding box center [279, 553] width 97 height 13
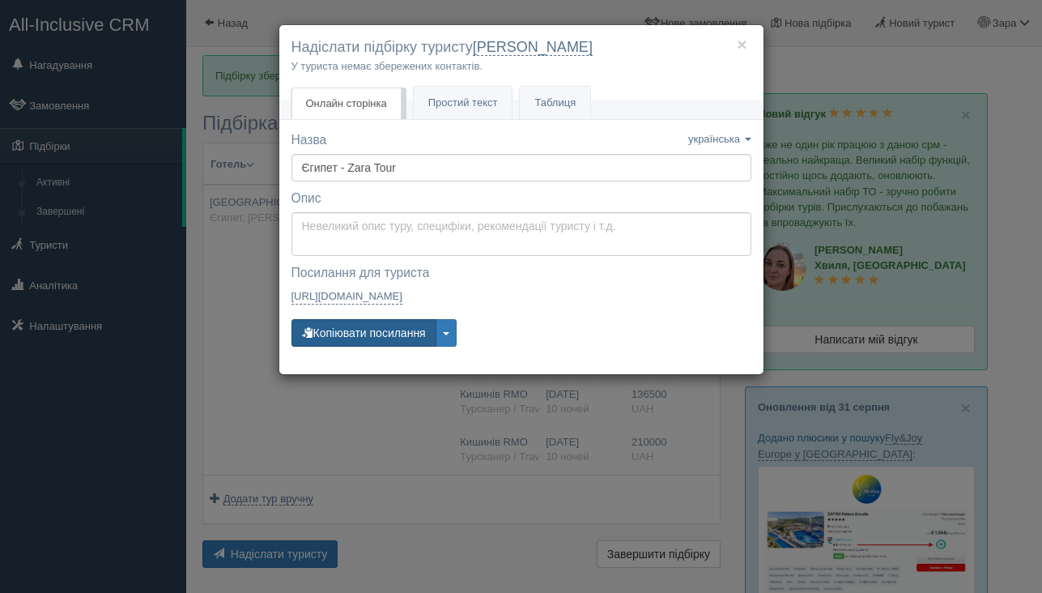
click at [372, 338] on button "Копіювати посилання" at bounding box center [363, 333] width 145 height 28
type textarea "Доброго дня, ___________________! Нижче представлені варіанти турів для Вас. Дл…"
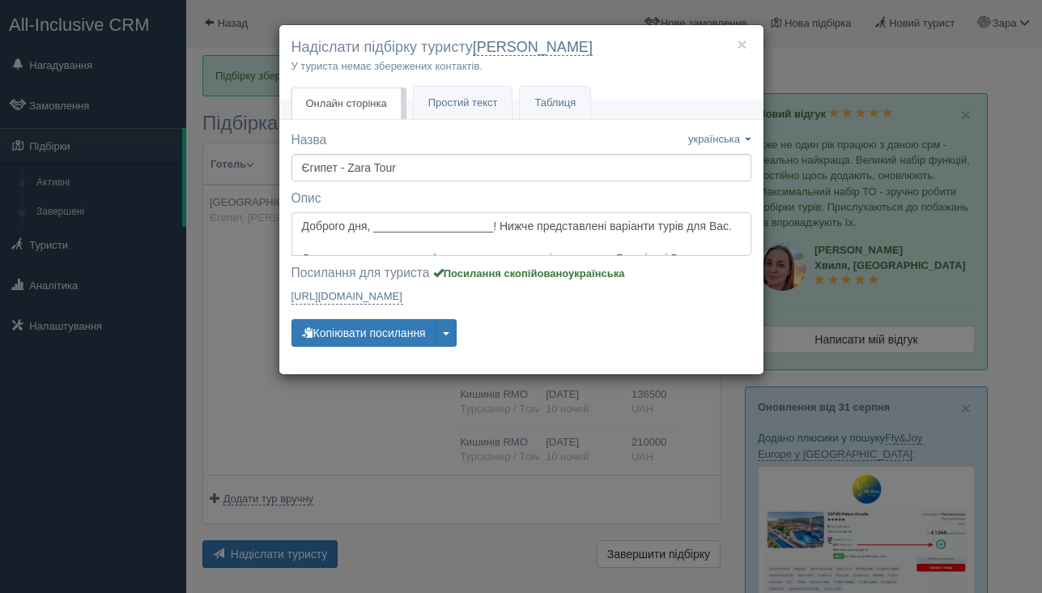
click at [364, 227] on textarea "Доброго дня, ___________________! Нижче представлені варіанти турів для Вас. Дл…" at bounding box center [521, 234] width 460 height 44
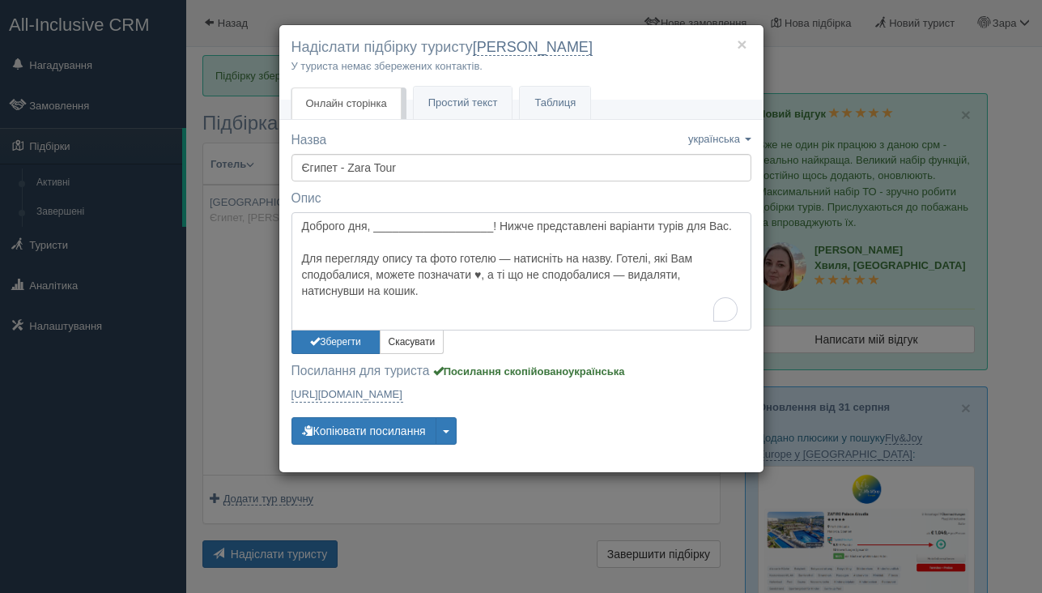
drag, startPoint x: 300, startPoint y: 225, endPoint x: 495, endPoint y: 308, distance: 211.5
click at [495, 309] on textarea "Доброго дня, ___________________! Нижче представлені варіанти турів для Вас. Дл…" at bounding box center [521, 271] width 460 height 118
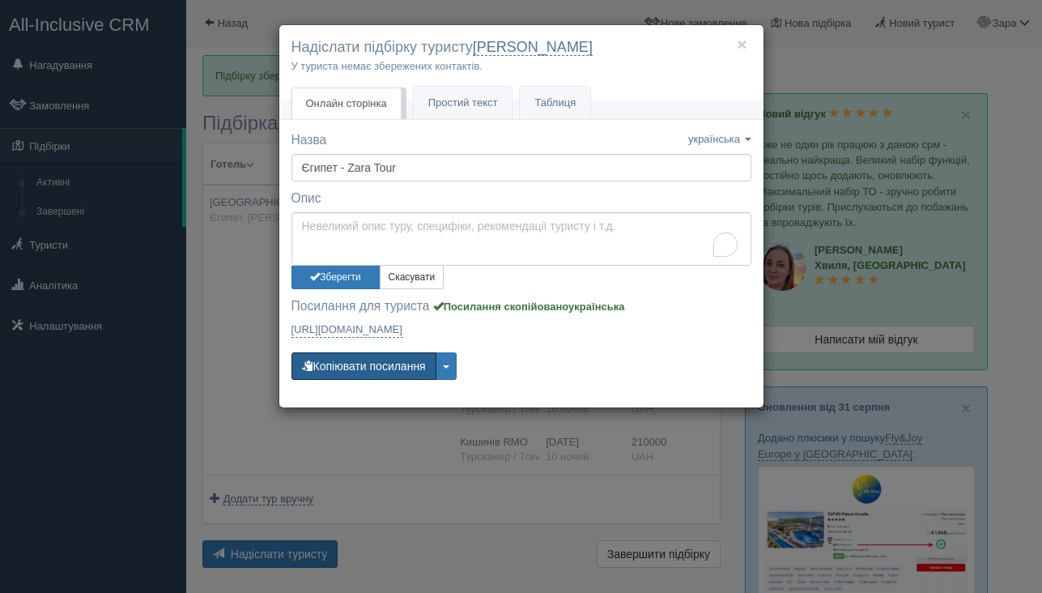
click at [329, 361] on div "Назва Назву збережено українська english eesti latviešu polski українська украї…" at bounding box center [521, 263] width 460 height 264
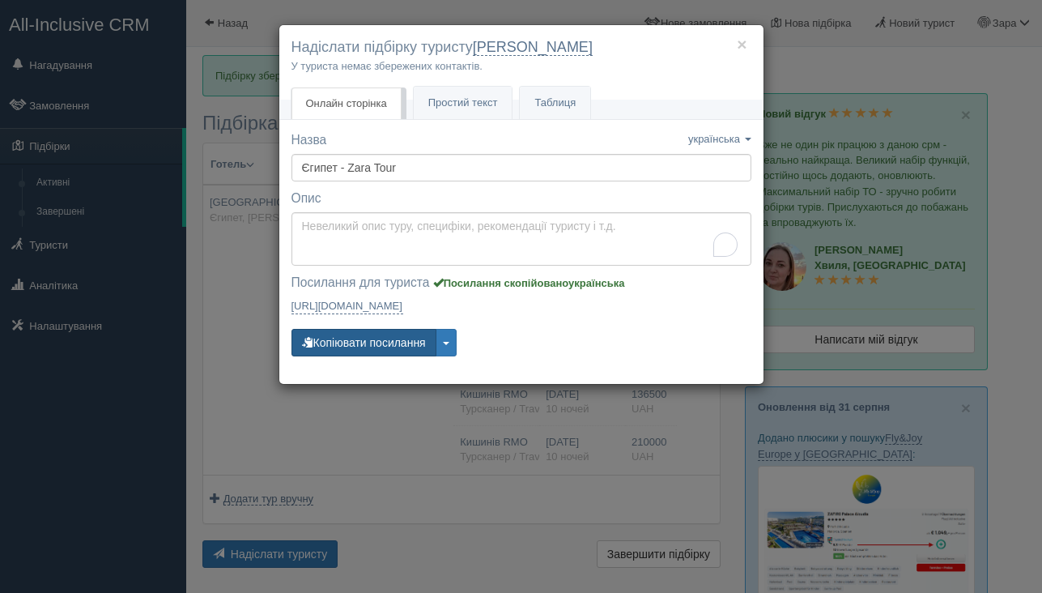
click at [334, 338] on button "Копіювати посилання" at bounding box center [363, 343] width 145 height 28
